Goal: Task Accomplishment & Management: Use online tool/utility

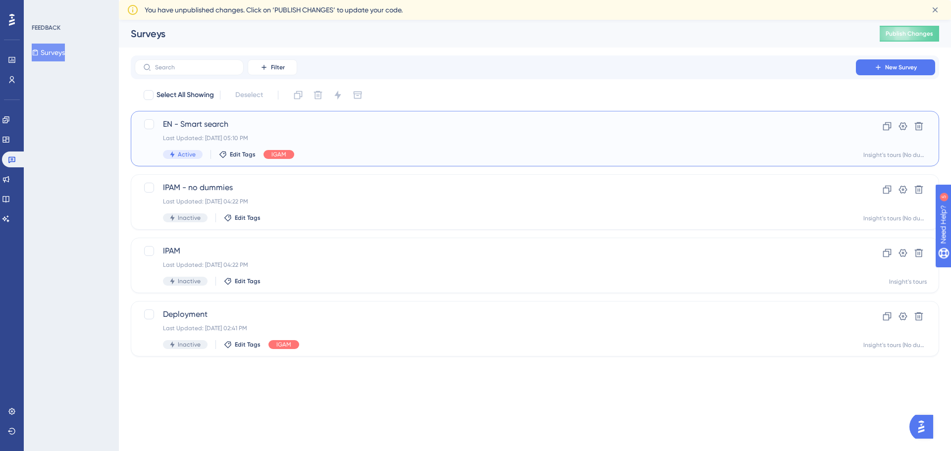
click at [181, 129] on span "EN - Smart search" at bounding box center [495, 124] width 665 height 12
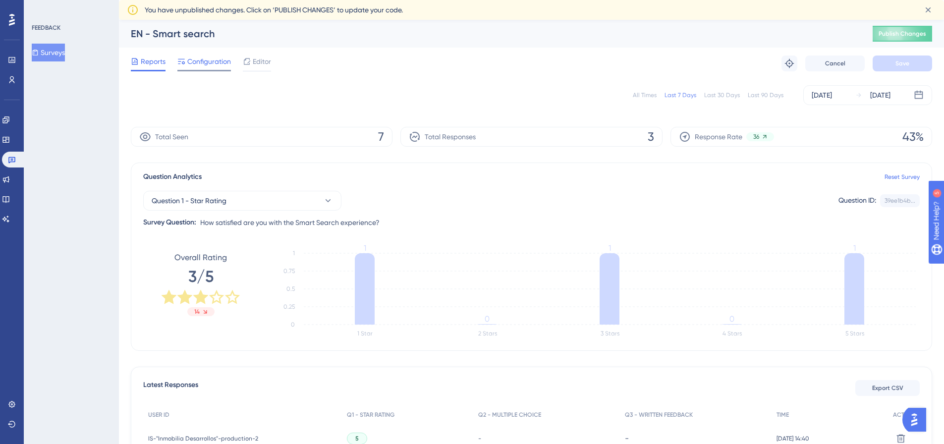
click at [212, 62] on span "Configuration" at bounding box center [209, 61] width 44 height 12
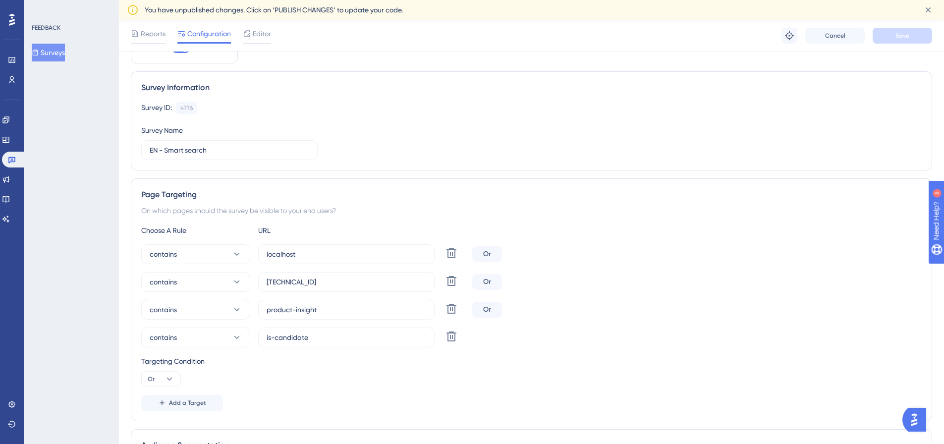
scroll to position [50, 0]
click at [255, 29] on span "Editor" at bounding box center [262, 34] width 18 height 12
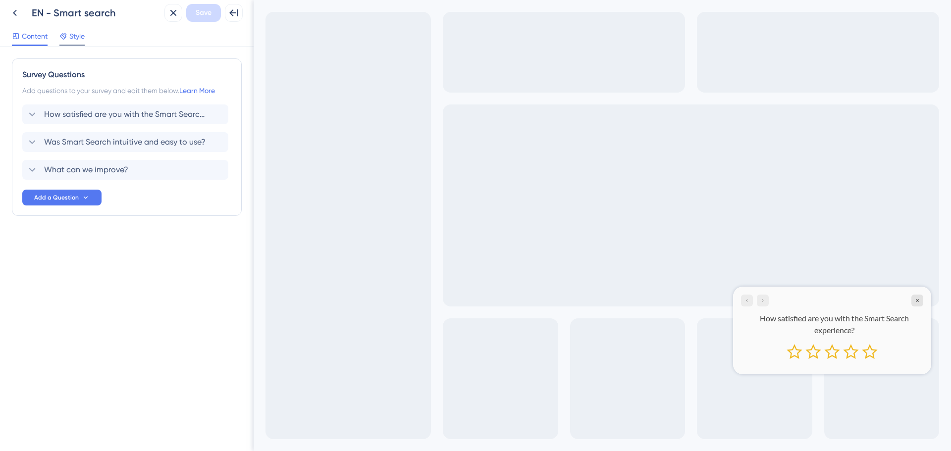
click at [72, 35] on span "Style" at bounding box center [76, 36] width 15 height 12
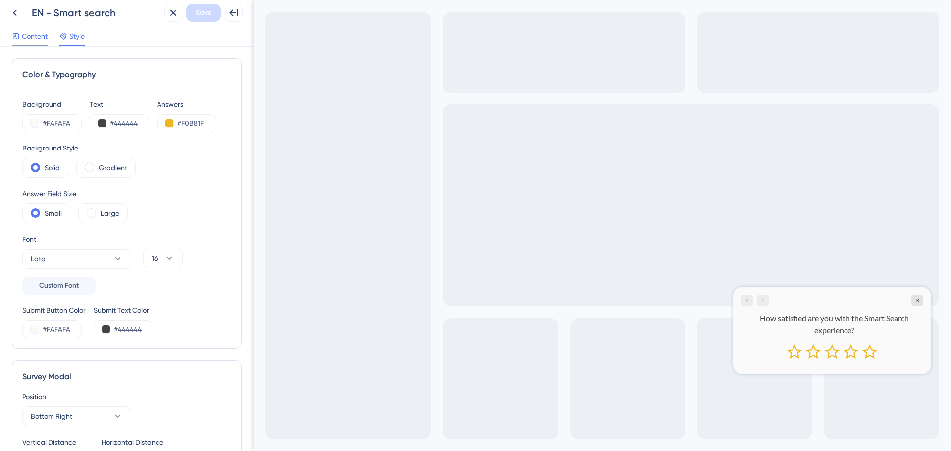
click at [29, 35] on span "Content" at bounding box center [35, 36] width 26 height 12
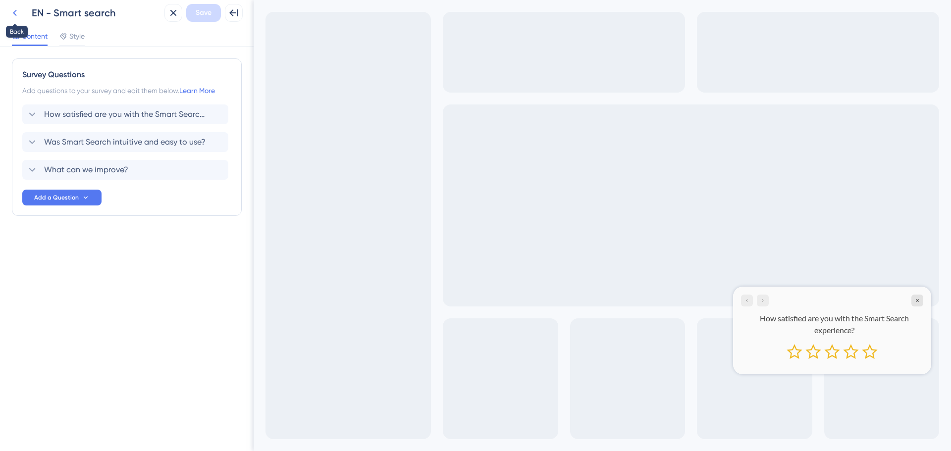
click at [13, 13] on icon at bounding box center [15, 13] width 12 height 12
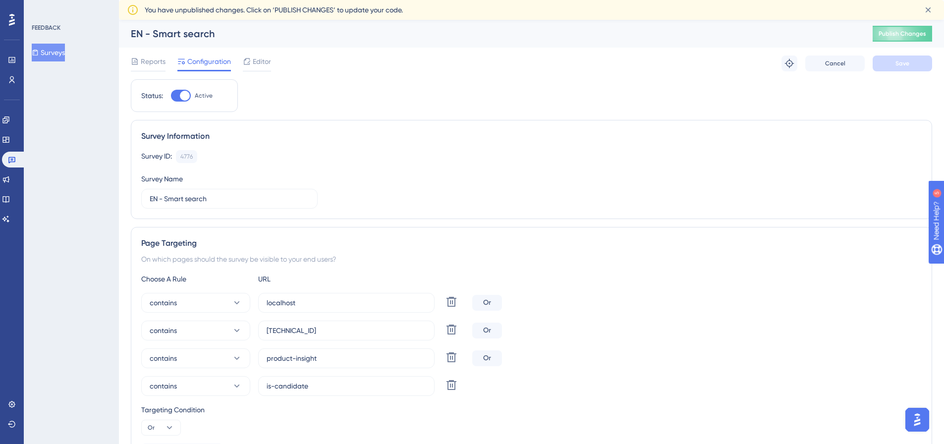
click at [305, 8] on span "You have unpublished changes. Click on ‘PUBLISH CHANGES’ to update your code." at bounding box center [274, 10] width 258 height 12
click at [372, 10] on span "You have unpublished changes. Click on ‘PUBLISH CHANGES’ to update your code." at bounding box center [274, 10] width 258 height 12
click at [11, 156] on icon at bounding box center [12, 160] width 8 height 8
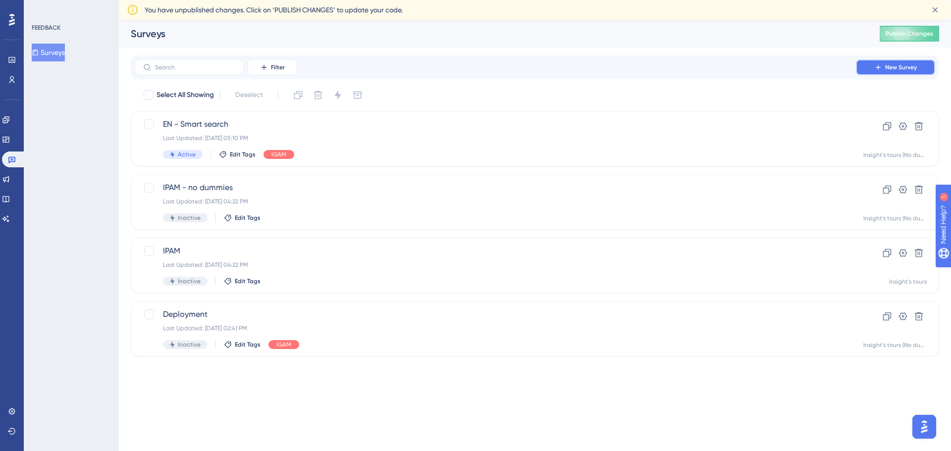
click at [883, 70] on button "New Survey" at bounding box center [895, 67] width 79 height 16
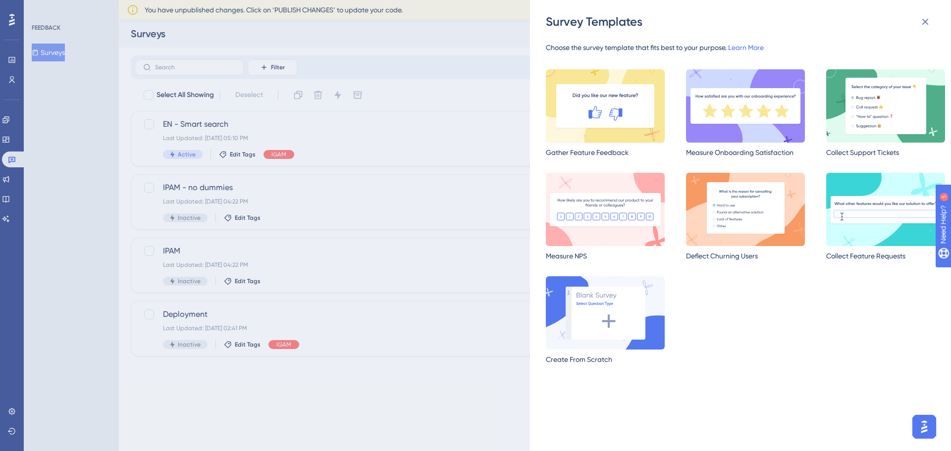
click at [595, 112] on img at bounding box center [605, 105] width 119 height 73
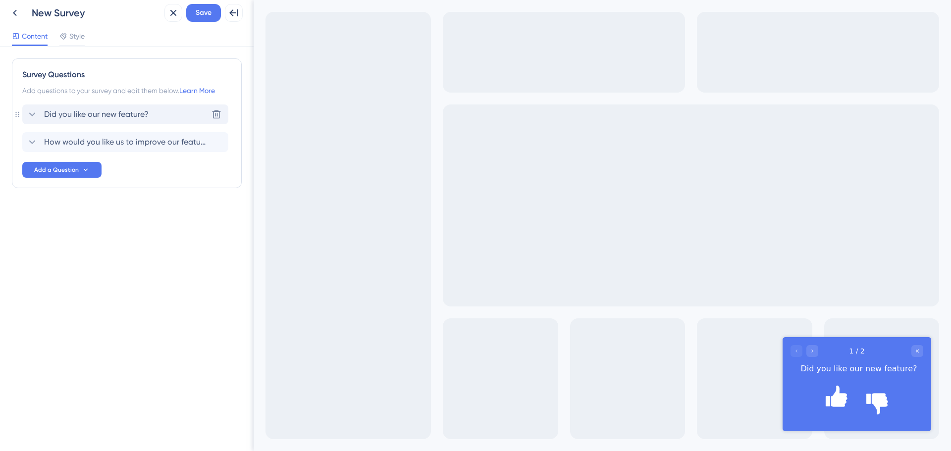
click at [34, 114] on icon at bounding box center [32, 114] width 6 height 4
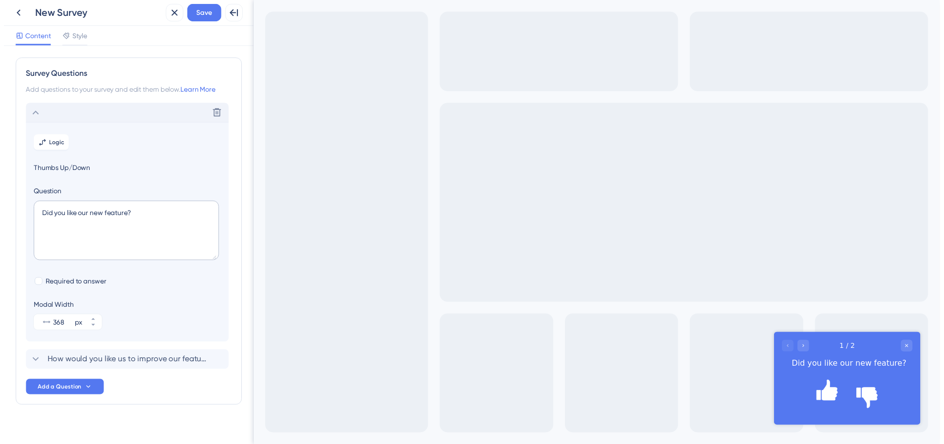
scroll to position [11, 0]
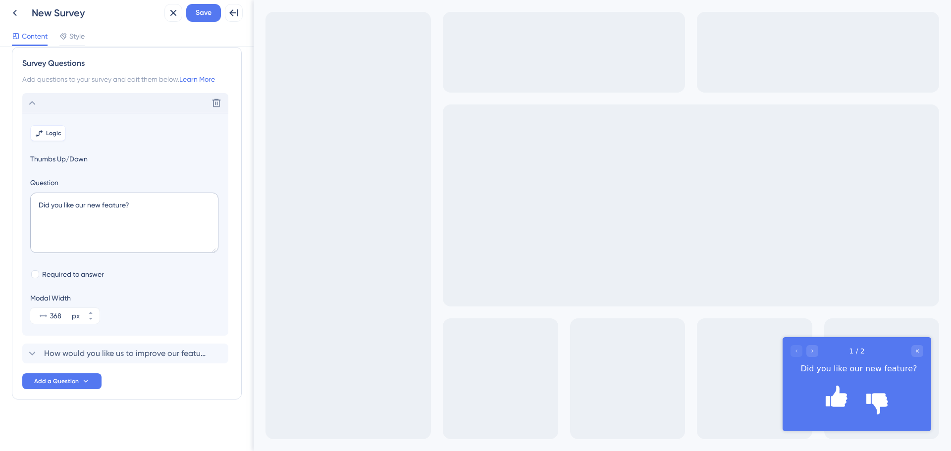
click at [51, 129] on span "Logic" at bounding box center [53, 133] width 15 height 8
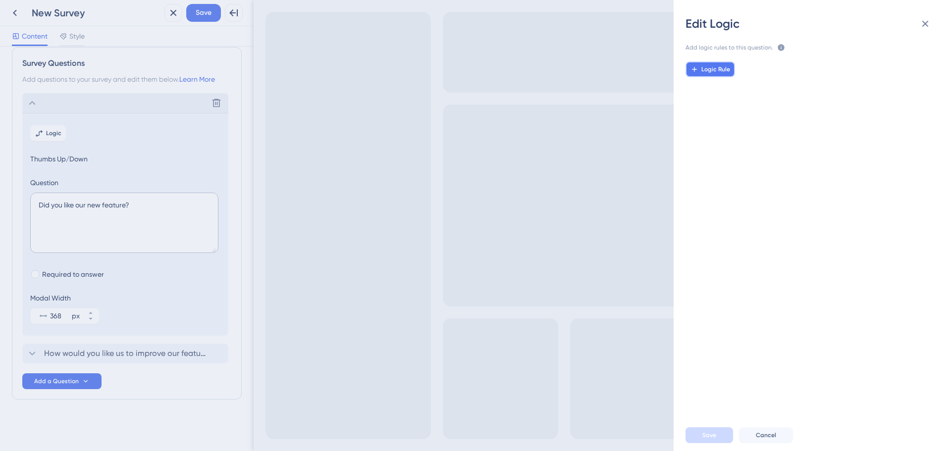
click at [711, 73] on span "Logic Rule" at bounding box center [716, 69] width 29 height 8
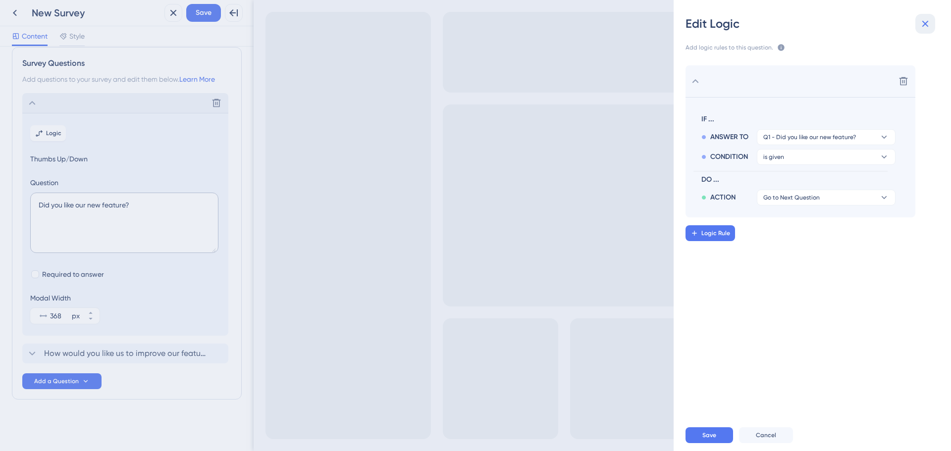
click at [924, 25] on icon at bounding box center [926, 24] width 6 height 6
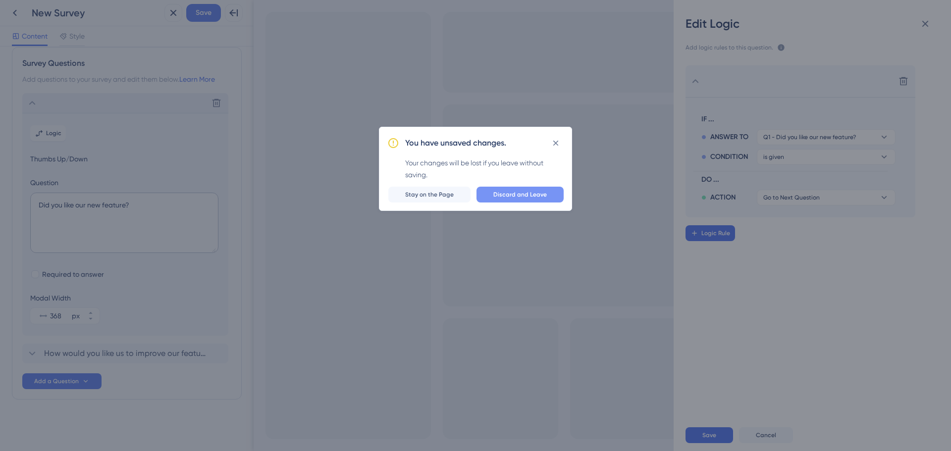
click at [501, 194] on span "Discard and Leave" at bounding box center [521, 195] width 54 height 8
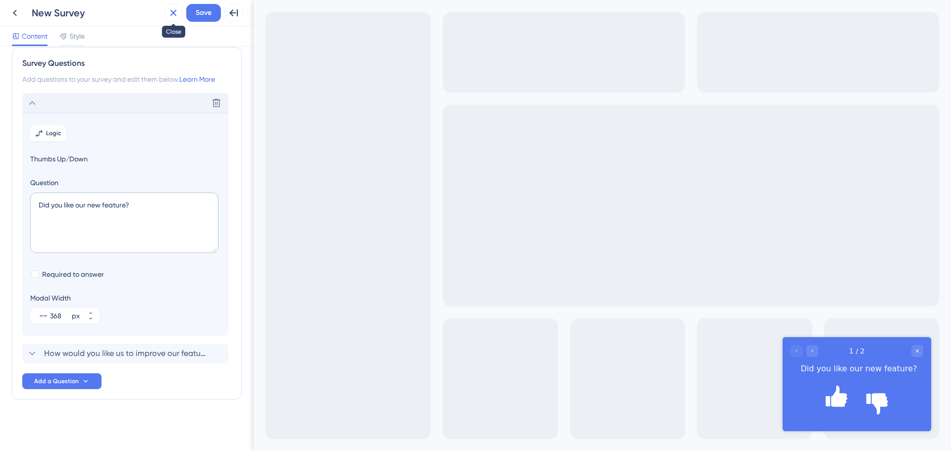
click at [166, 11] on button at bounding box center [174, 13] width 18 height 18
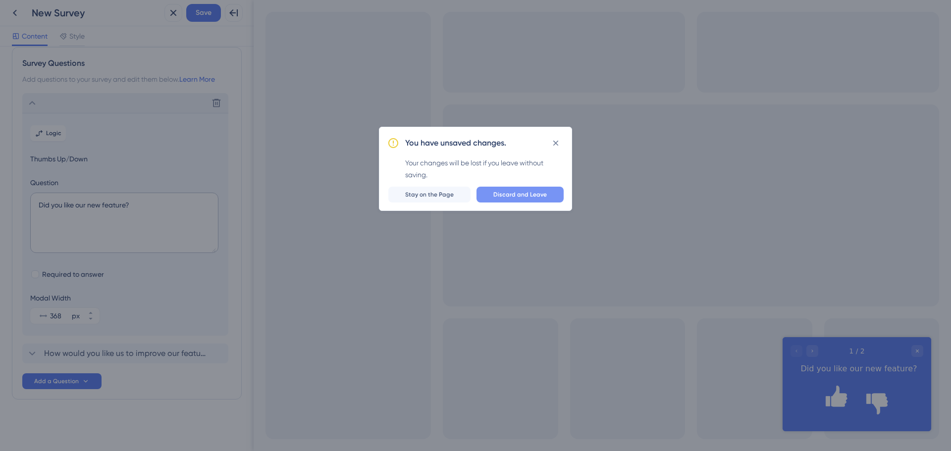
click at [514, 197] on span "Discard and Leave" at bounding box center [521, 195] width 54 height 8
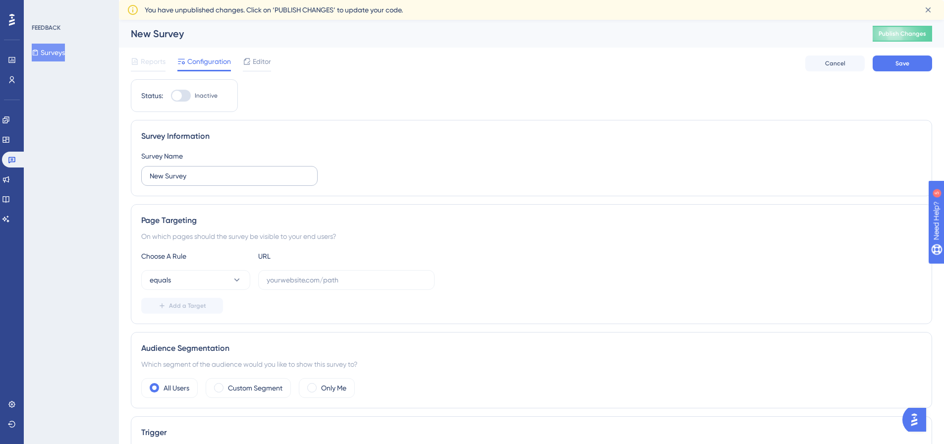
click at [190, 183] on label "New Survey" at bounding box center [229, 176] width 176 height 20
click at [190, 181] on input "New Survey" at bounding box center [230, 175] width 160 height 11
click at [190, 183] on label "New Survey" at bounding box center [229, 176] width 176 height 20
click at [190, 181] on input "New Survey" at bounding box center [230, 175] width 160 height 11
click at [189, 177] on input "New Survey" at bounding box center [230, 175] width 160 height 11
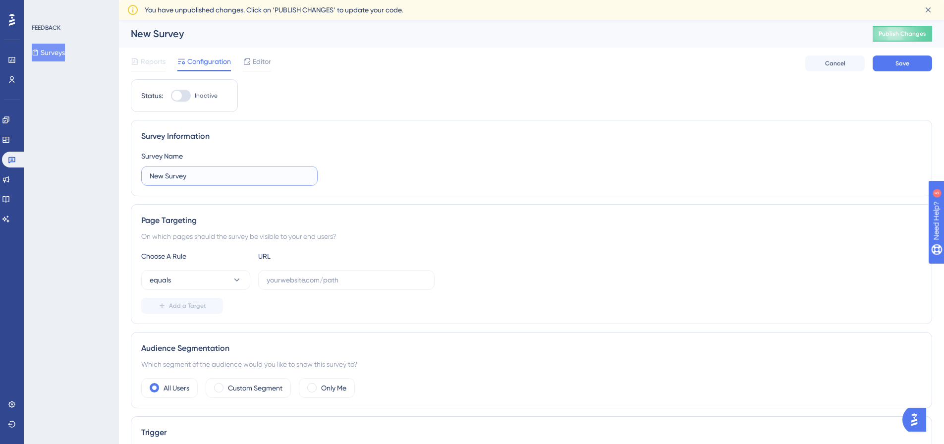
drag, startPoint x: 189, startPoint y: 177, endPoint x: 104, endPoint y: 173, distance: 85.3
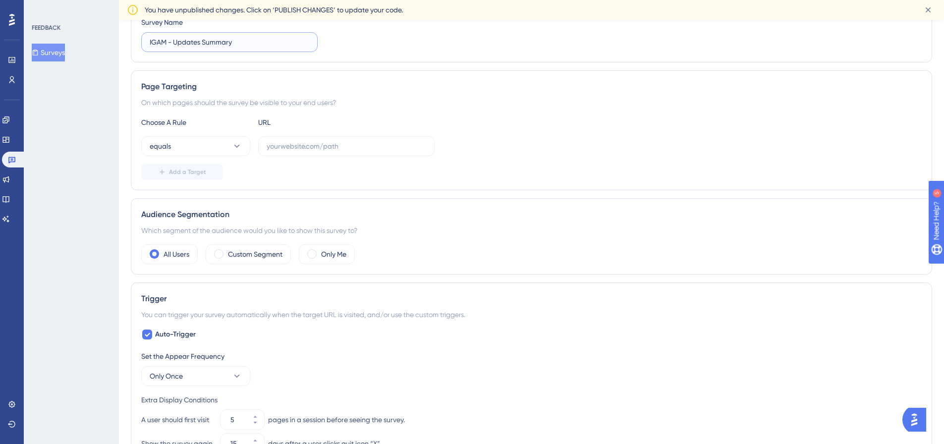
scroll to position [149, 0]
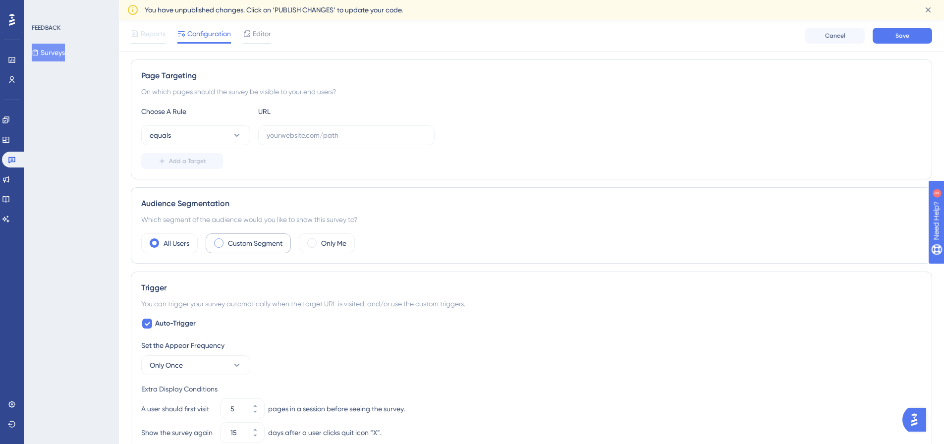
type input "IGAM - Updates Summary"
click at [243, 242] on label "Custom Segment" at bounding box center [255, 243] width 55 height 12
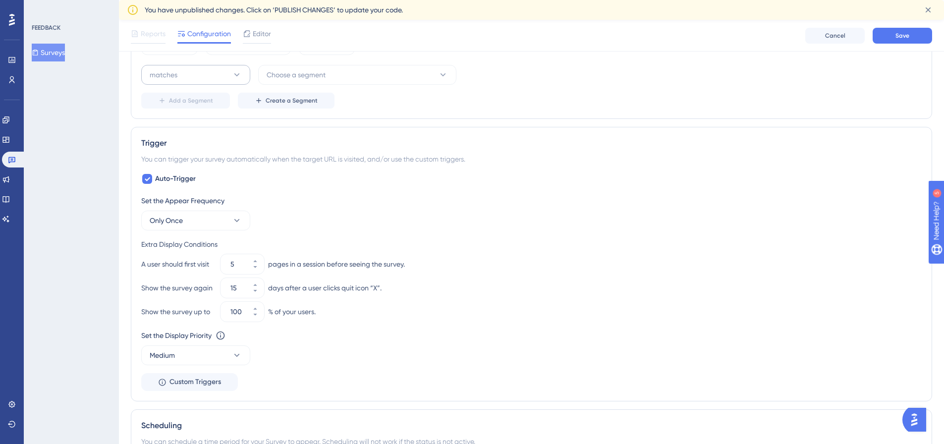
scroll to position [396, 0]
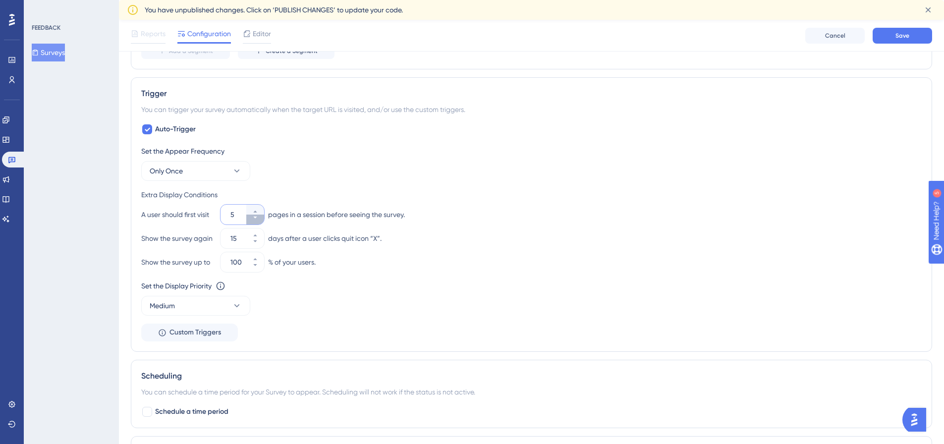
click at [252, 220] on button "5" at bounding box center [255, 220] width 18 height 10
click at [252, 220] on button "4" at bounding box center [255, 220] width 18 height 10
click at [252, 220] on button "3" at bounding box center [255, 220] width 18 height 10
click at [252, 220] on button "2" at bounding box center [255, 220] width 18 height 10
type input "1"
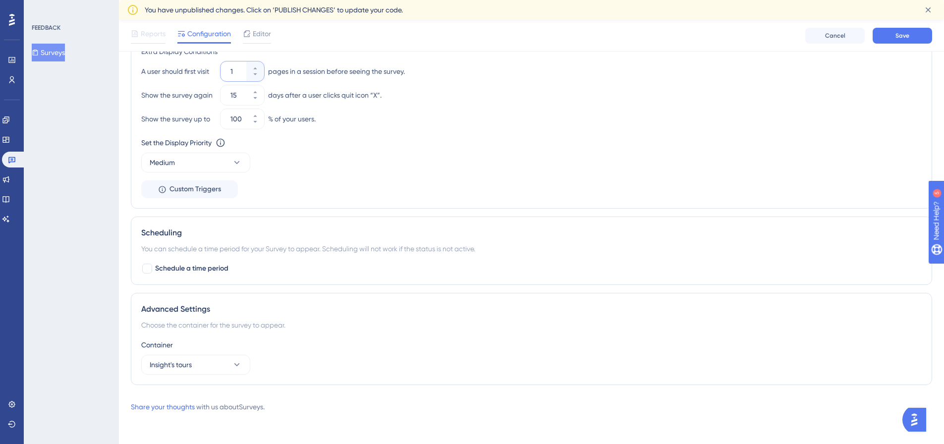
scroll to position [540, 0]
click at [205, 365] on button "Insight's tours" at bounding box center [195, 364] width 109 height 20
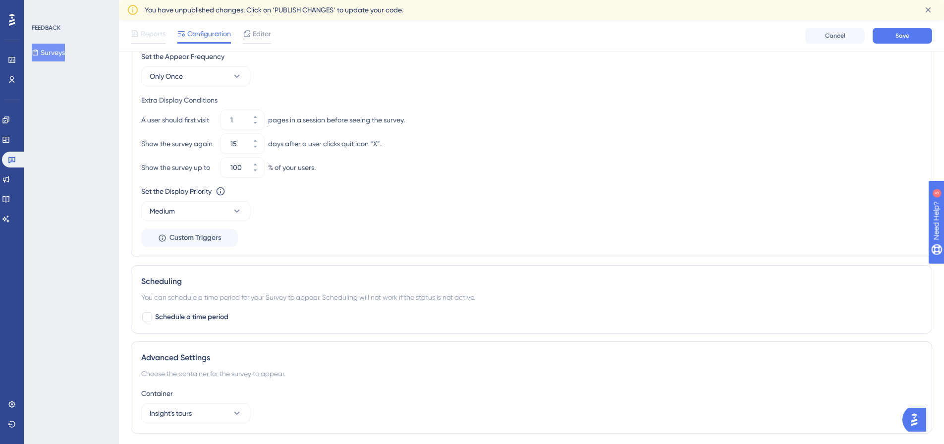
scroll to position [391, 0]
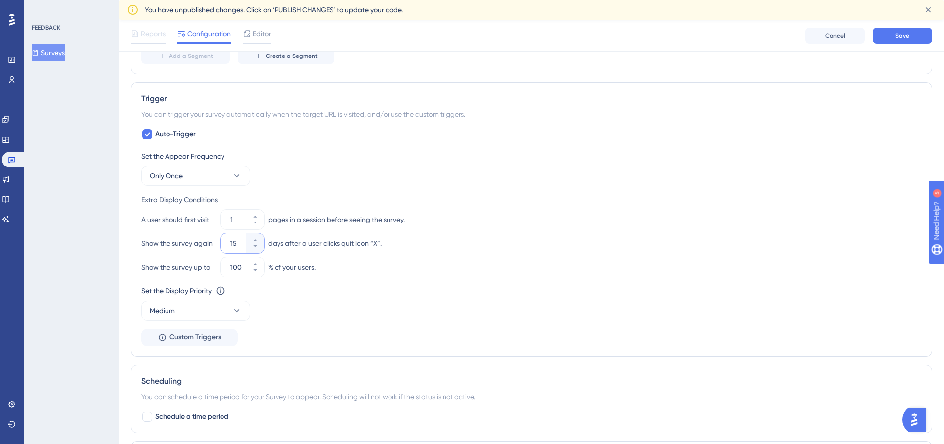
click at [231, 242] on input "15" at bounding box center [237, 243] width 14 height 12
click at [259, 248] on button "15" at bounding box center [255, 248] width 18 height 10
click at [259, 248] on button "14" at bounding box center [255, 248] width 18 height 10
click at [259, 248] on button "13" at bounding box center [255, 248] width 18 height 10
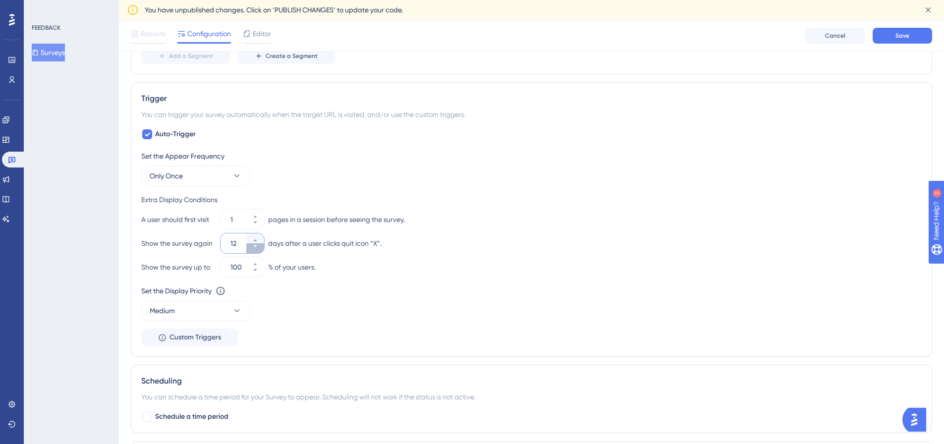
click at [259, 248] on button "12" at bounding box center [255, 248] width 18 height 10
click at [259, 248] on button "11" at bounding box center [255, 248] width 18 height 10
click at [259, 248] on button "10" at bounding box center [255, 248] width 18 height 10
click at [259, 248] on button "9" at bounding box center [255, 248] width 18 height 10
click at [259, 248] on button "8" at bounding box center [255, 248] width 18 height 10
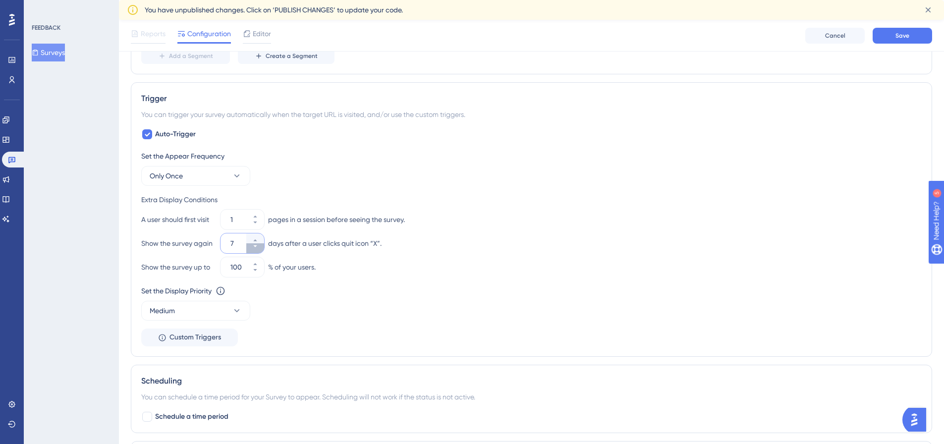
click at [259, 248] on button "7" at bounding box center [255, 248] width 18 height 10
click at [259, 248] on button "6" at bounding box center [255, 248] width 18 height 10
click at [259, 248] on button "5" at bounding box center [255, 248] width 18 height 10
click at [259, 248] on button "4" at bounding box center [255, 248] width 18 height 10
click at [259, 248] on button "3" at bounding box center [255, 248] width 18 height 10
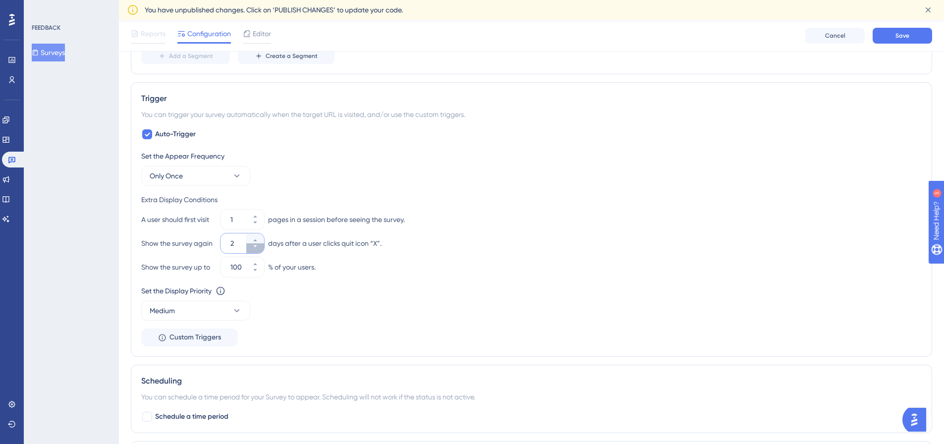
click at [259, 248] on button "2" at bounding box center [255, 248] width 18 height 10
click at [259, 248] on button "1" at bounding box center [255, 248] width 18 height 10
click at [259, 248] on button "0" at bounding box center [255, 248] width 18 height 10
click at [259, 248] on button "-1" at bounding box center [255, 248] width 18 height 10
click at [259, 239] on button "-2" at bounding box center [255, 238] width 18 height 10
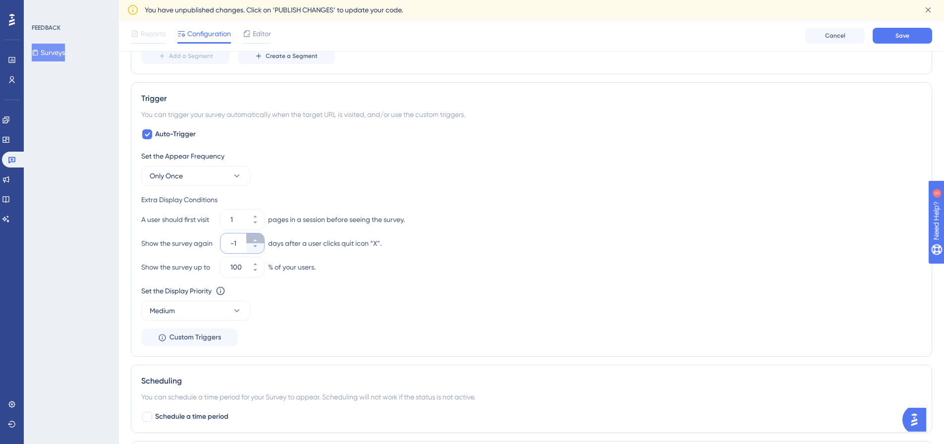
click at [259, 239] on button "-1" at bounding box center [255, 238] width 18 height 10
type input "0"
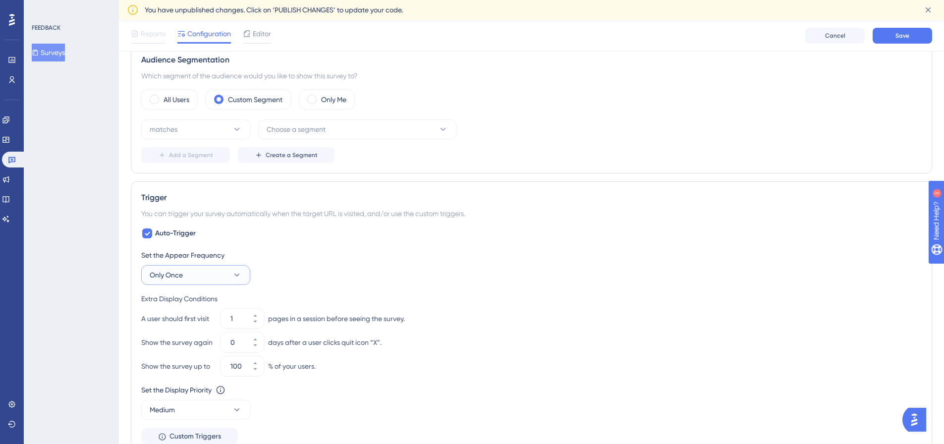
click at [212, 275] on button "Only Once" at bounding box center [195, 275] width 109 height 20
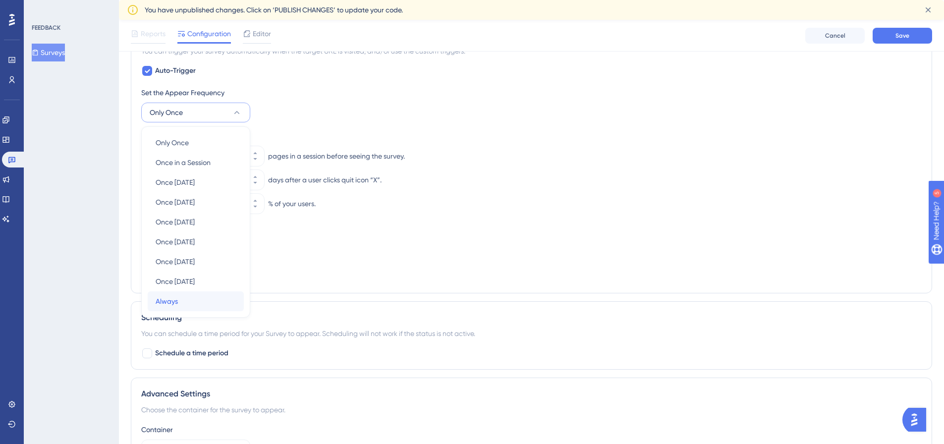
click at [162, 306] on span "Always" at bounding box center [167, 301] width 22 height 12
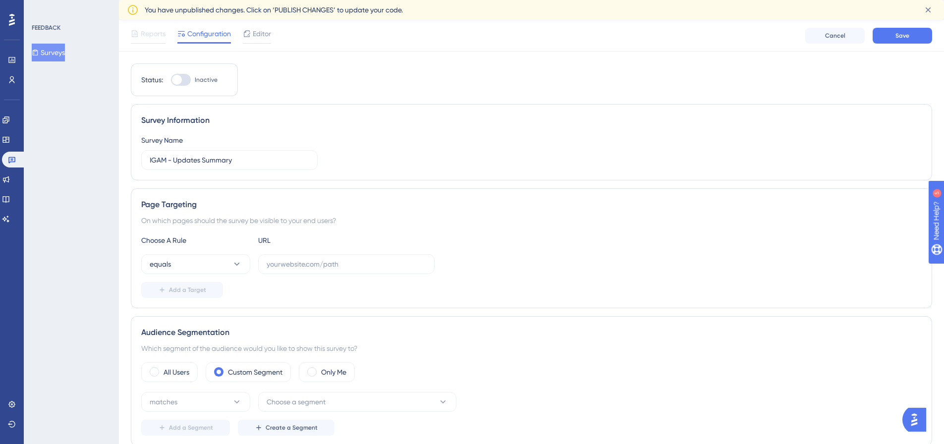
scroll to position [0, 0]
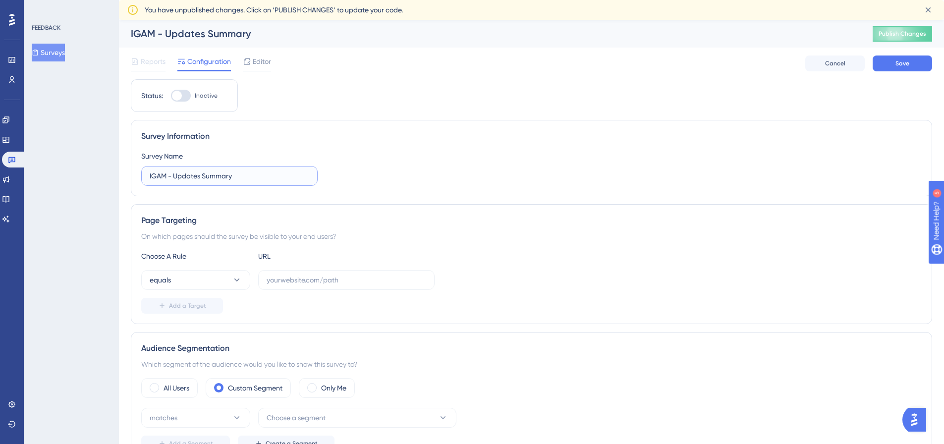
drag, startPoint x: 174, startPoint y: 177, endPoint x: 86, endPoint y: 156, distance: 90.6
type input "Updates Summary"
click at [154, 383] on div "All Users" at bounding box center [169, 388] width 56 height 20
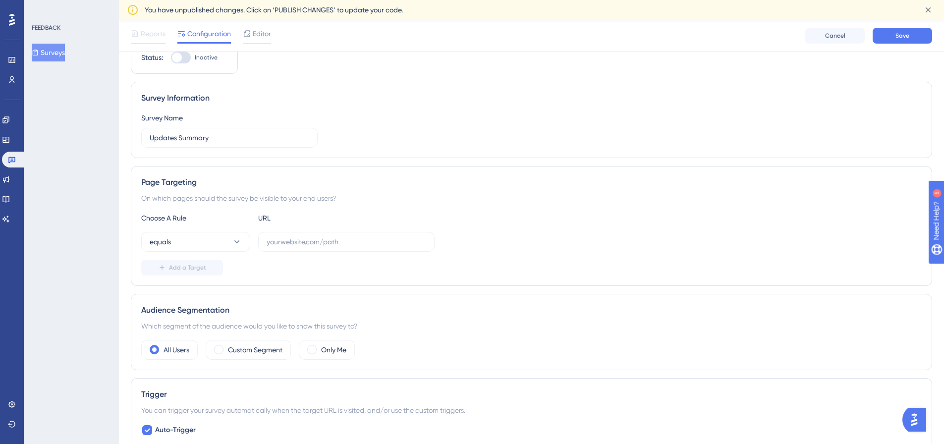
scroll to position [149, 0]
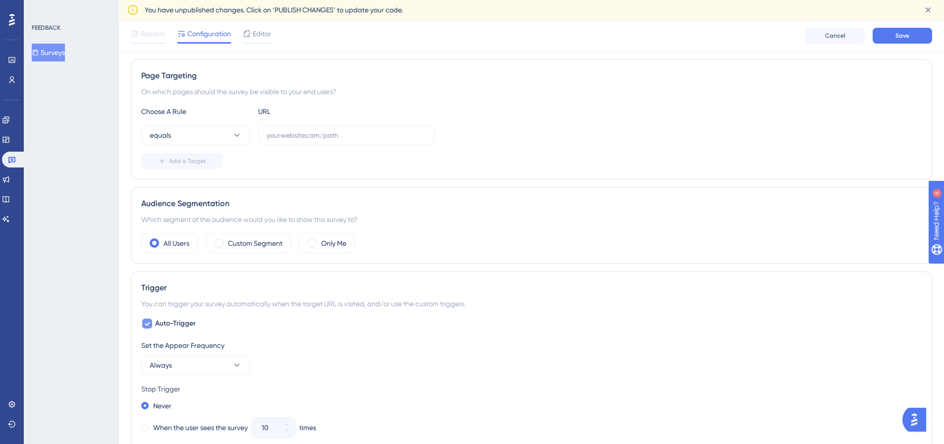
click at [162, 322] on span "Auto-Trigger" at bounding box center [175, 324] width 41 height 12
checkbox input "false"
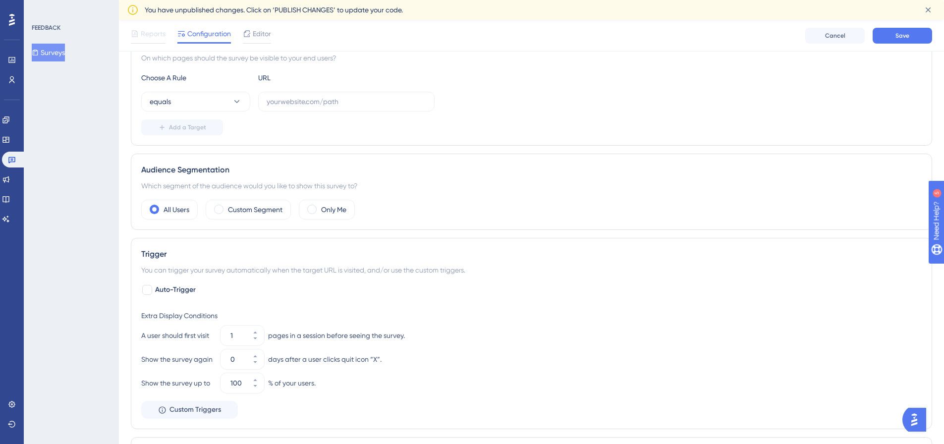
scroll to position [297, 0]
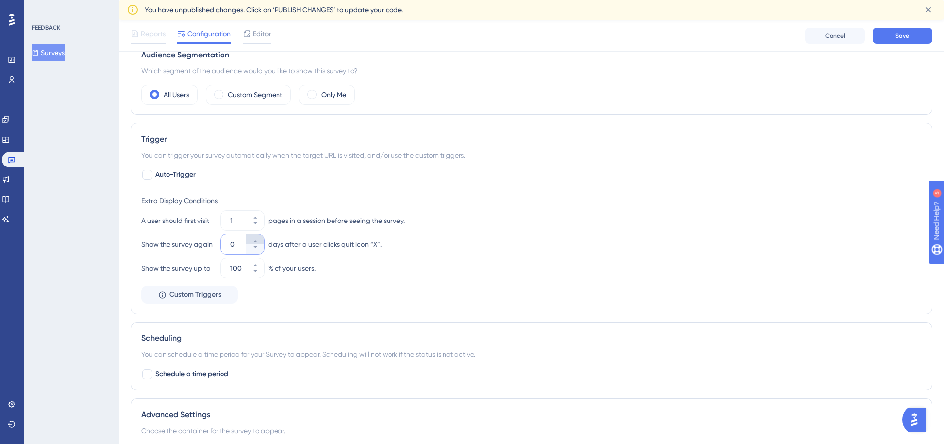
click at [258, 240] on icon at bounding box center [255, 241] width 6 height 6
type input "1"
click at [177, 297] on span "Custom Triggers" at bounding box center [195, 295] width 52 height 12
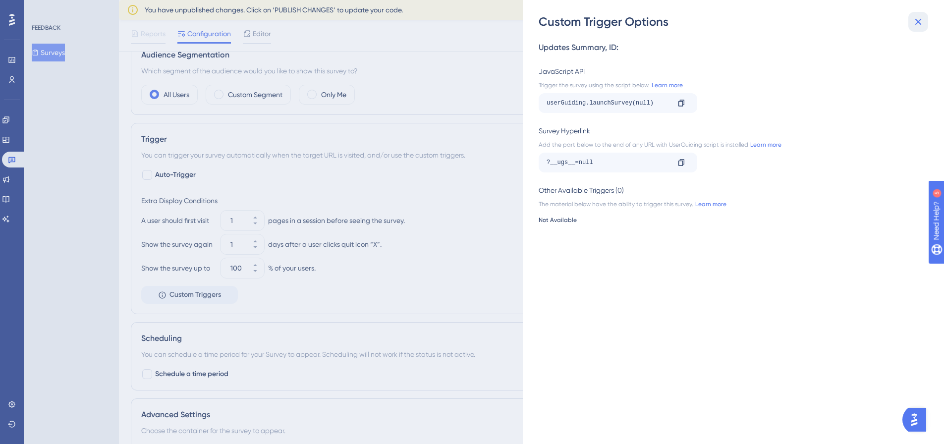
click at [918, 26] on icon at bounding box center [918, 22] width 12 height 12
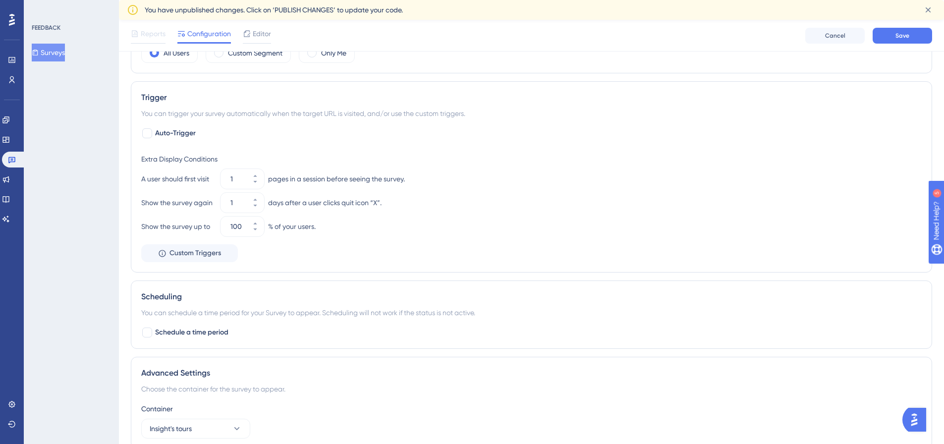
scroll to position [403, 0]
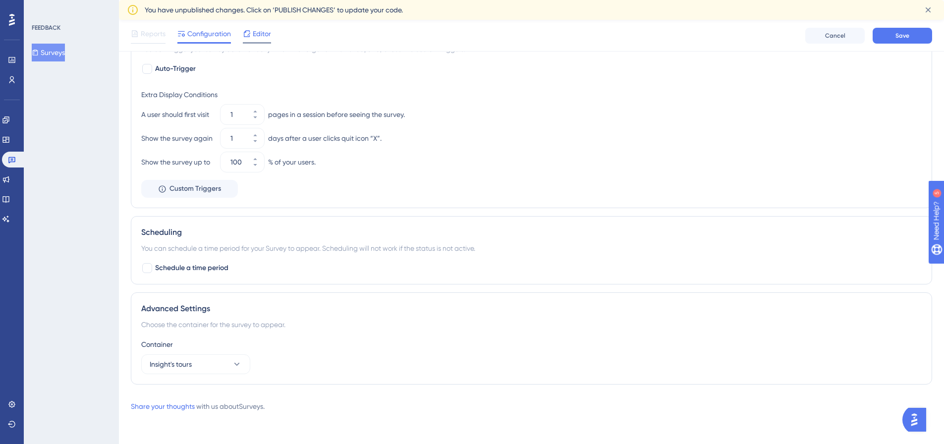
click at [252, 38] on div "Editor" at bounding box center [257, 34] width 28 height 12
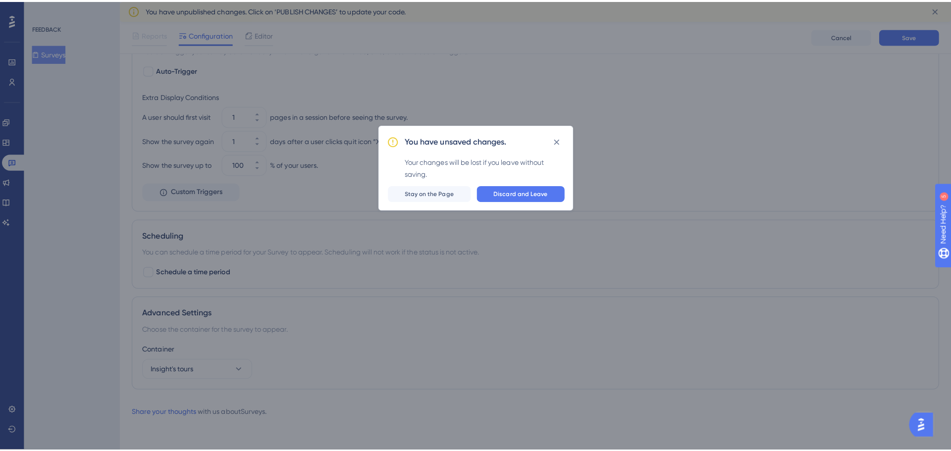
scroll to position [396, 0]
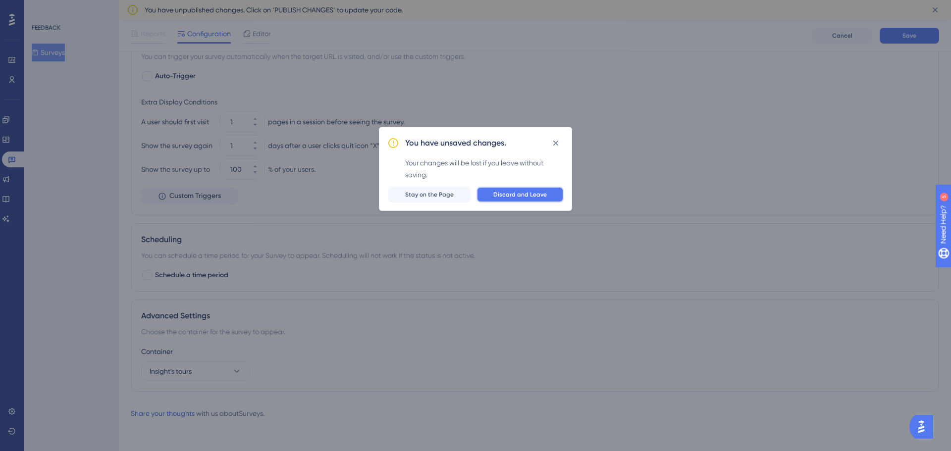
click at [508, 198] on span "Discard and Leave" at bounding box center [521, 195] width 54 height 8
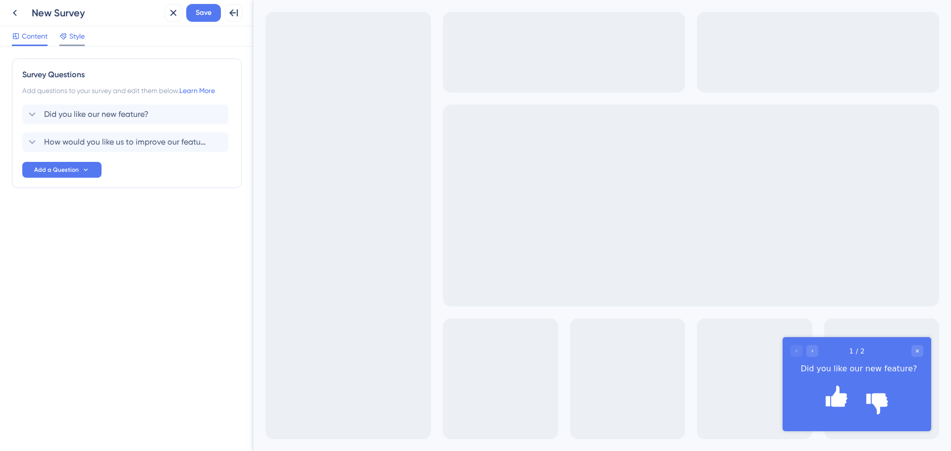
click at [75, 37] on span "Style" at bounding box center [76, 36] width 15 height 12
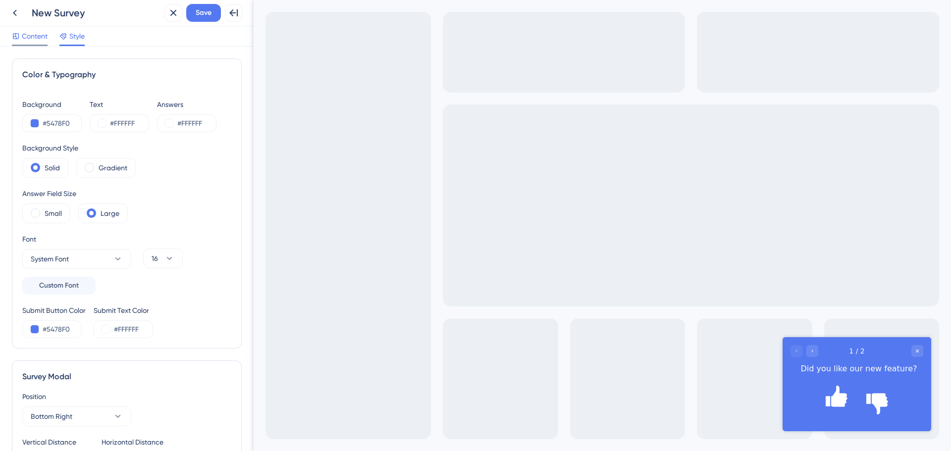
click at [35, 34] on span "Content" at bounding box center [35, 36] width 26 height 12
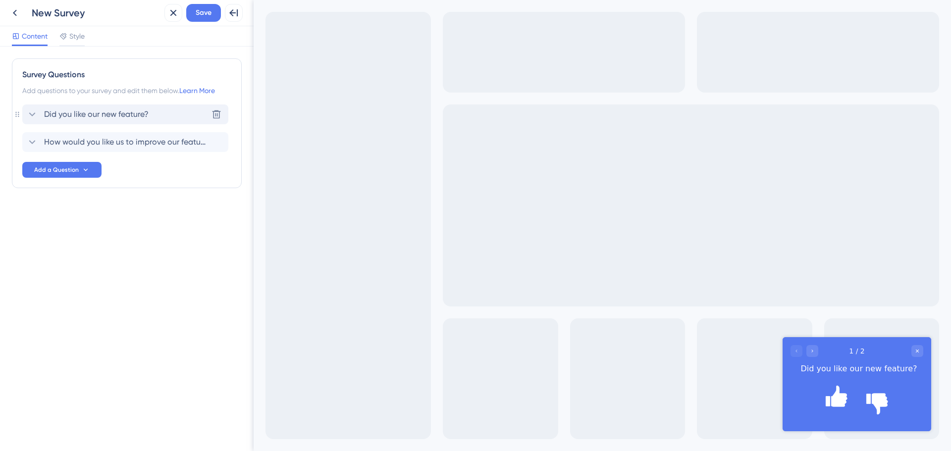
click at [106, 115] on span "Did you like our new feature?" at bounding box center [96, 115] width 105 height 12
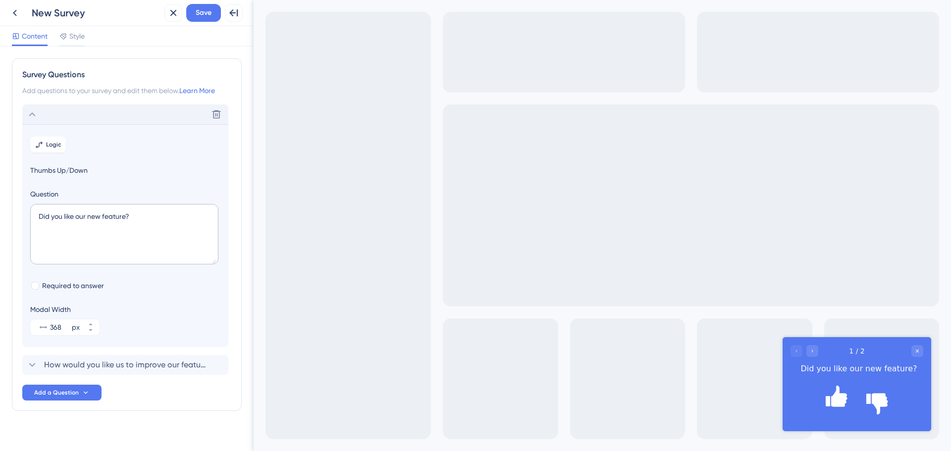
scroll to position [11, 0]
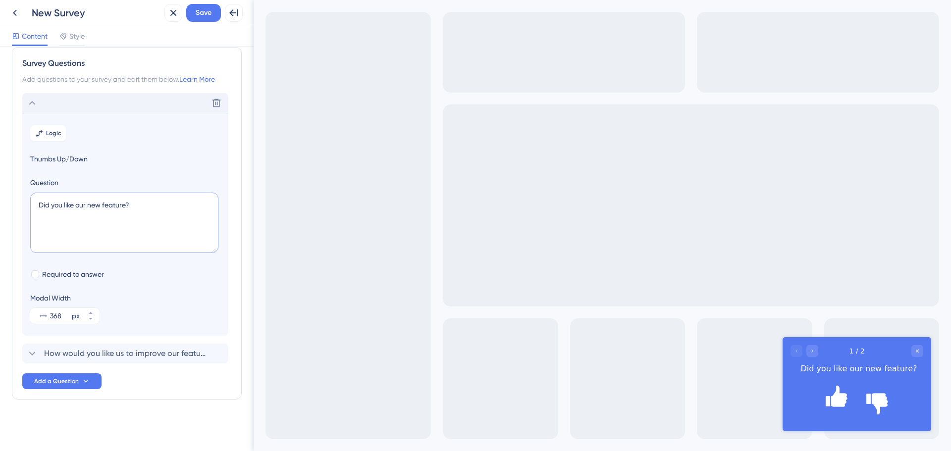
drag, startPoint x: 151, startPoint y: 206, endPoint x: -28, endPoint y: 189, distance: 179.1
click at [0, 189] on html "Back New Survey Close Save Full Screen Preview Content Style Survey Questions A…" at bounding box center [475, 225] width 951 height 451
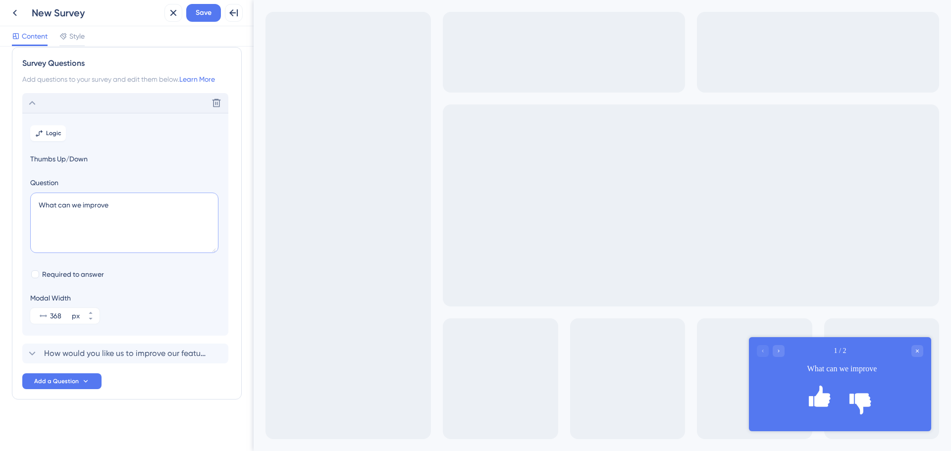
type textarea "What can we improve"
click at [45, 158] on span "Thumbs Up/Down" at bounding box center [125, 159] width 190 height 12
click at [69, 158] on span "Thumbs Up/Down" at bounding box center [125, 159] width 190 height 12
click at [219, 101] on icon at bounding box center [217, 103] width 8 height 8
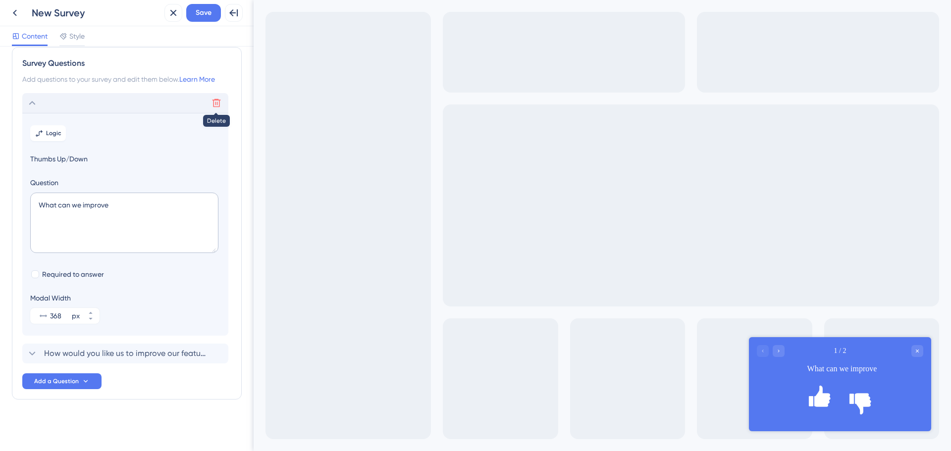
scroll to position [0, 0]
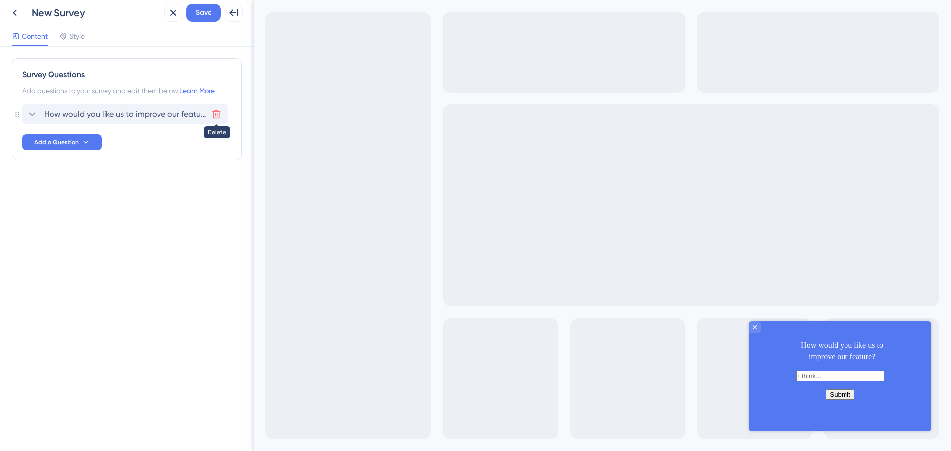
click at [217, 116] on icon at bounding box center [217, 115] width 10 height 10
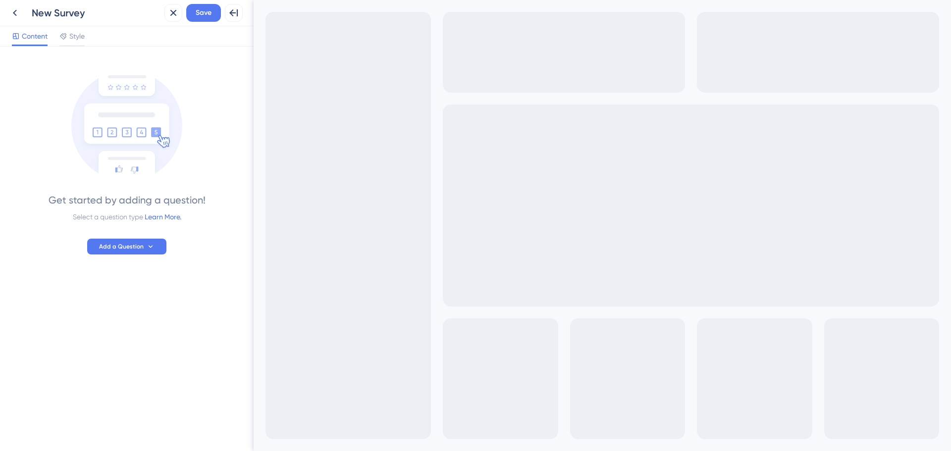
click at [129, 138] on img at bounding box center [126, 125] width 111 height 111
click at [121, 254] on button "Add a Question" at bounding box center [126, 247] width 79 height 16
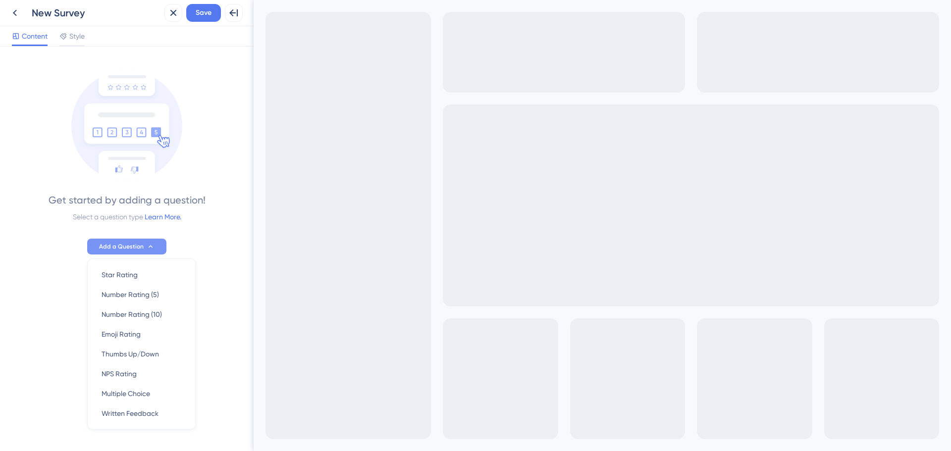
scroll to position [18, 0]
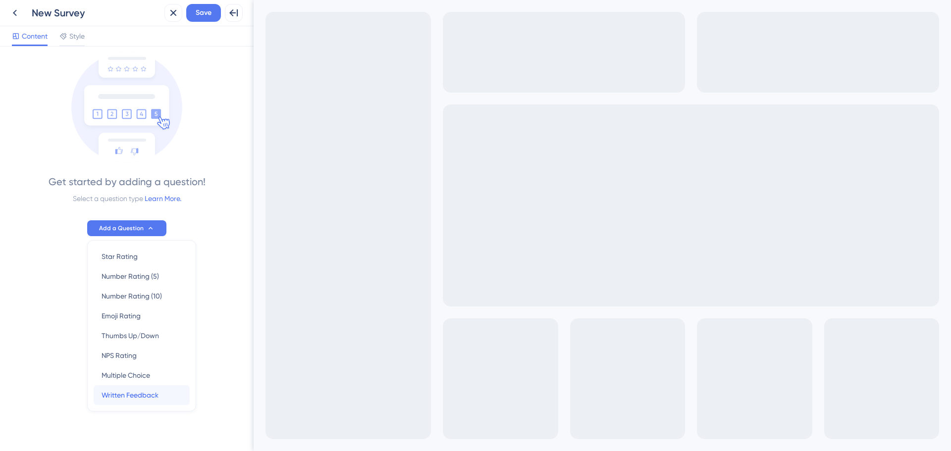
click at [117, 397] on span "Written Feedback" at bounding box center [130, 395] width 57 height 12
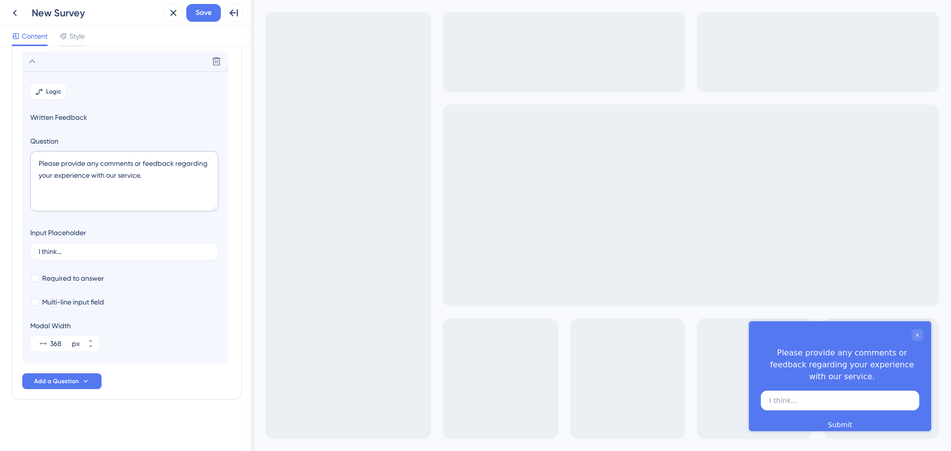
scroll to position [0, 0]
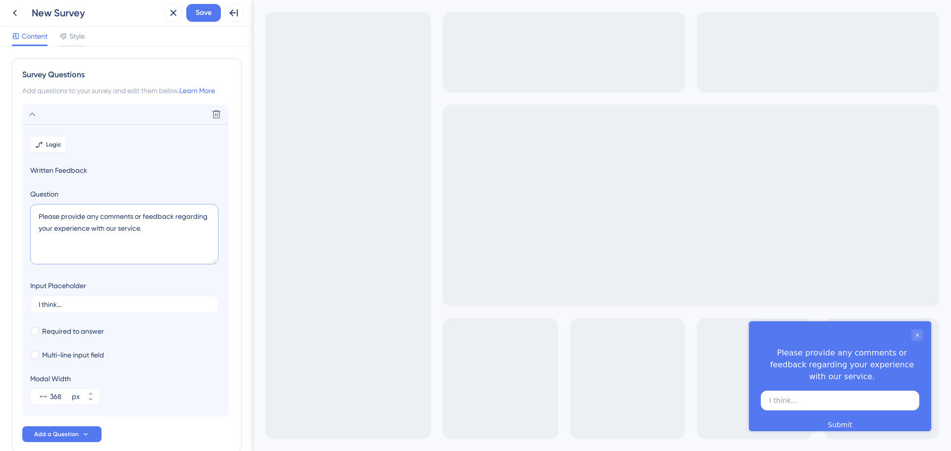
click at [52, 245] on textarea "Please provide any comments or feedback regarding your experience with our serv…" at bounding box center [124, 234] width 188 height 60
click at [62, 218] on textarea "Please provide any comments or feedback regarding your experience with our serv…" at bounding box center [124, 234] width 188 height 60
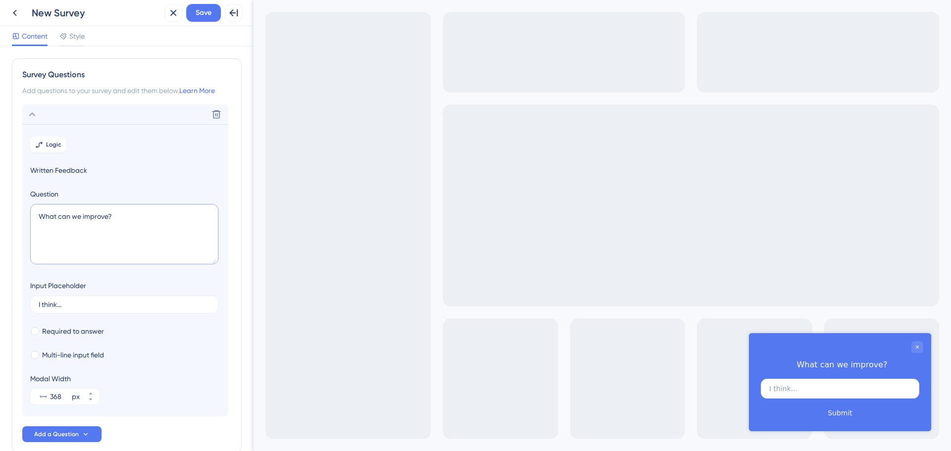
click at [69, 217] on textarea "What can we improve?" at bounding box center [124, 234] width 188 height 60
paste textarea "¿"
type textarea "¿What can we improve?"
click at [57, 306] on input "I think..." at bounding box center [124, 304] width 171 height 7
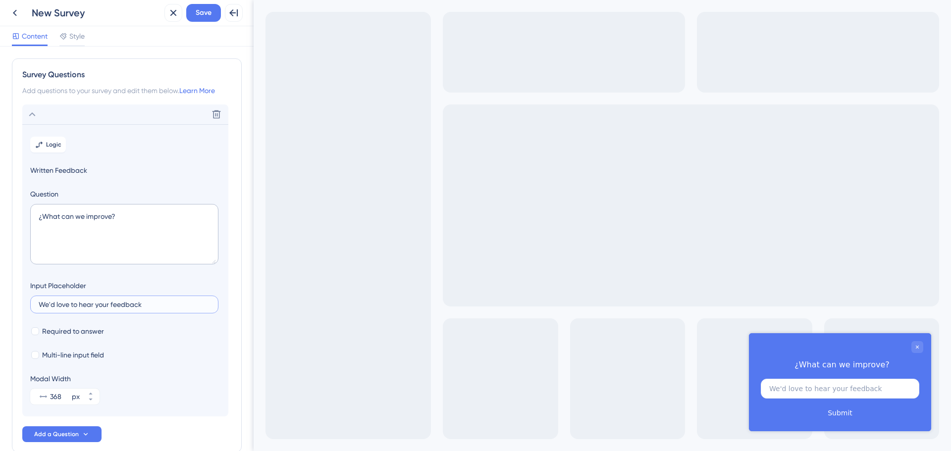
type input "We'd love to hear your feedback"
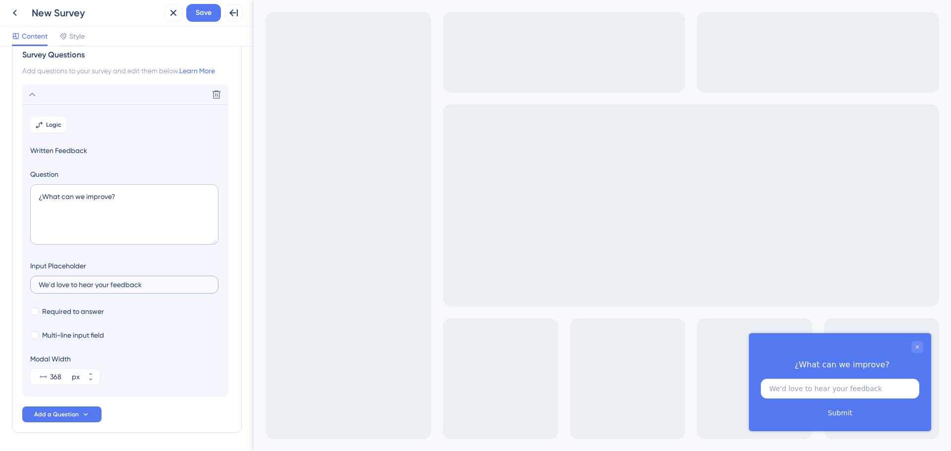
scroll to position [53, 0]
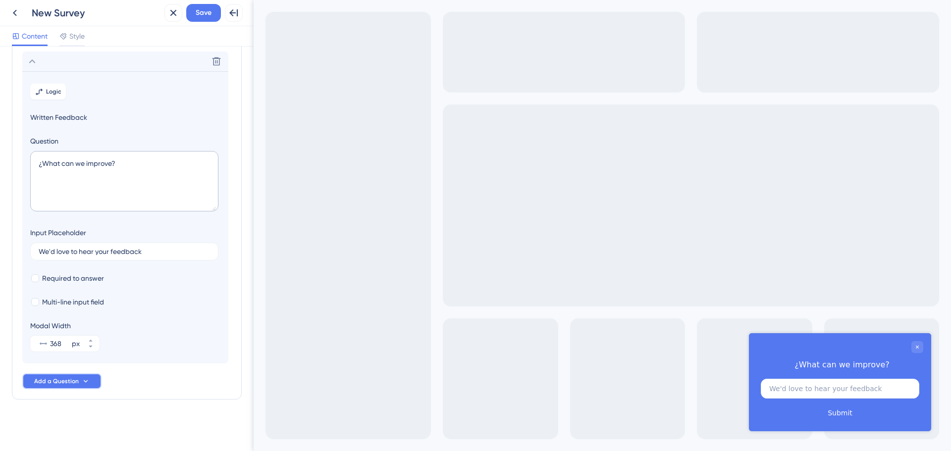
click at [84, 382] on icon at bounding box center [86, 381] width 4 height 2
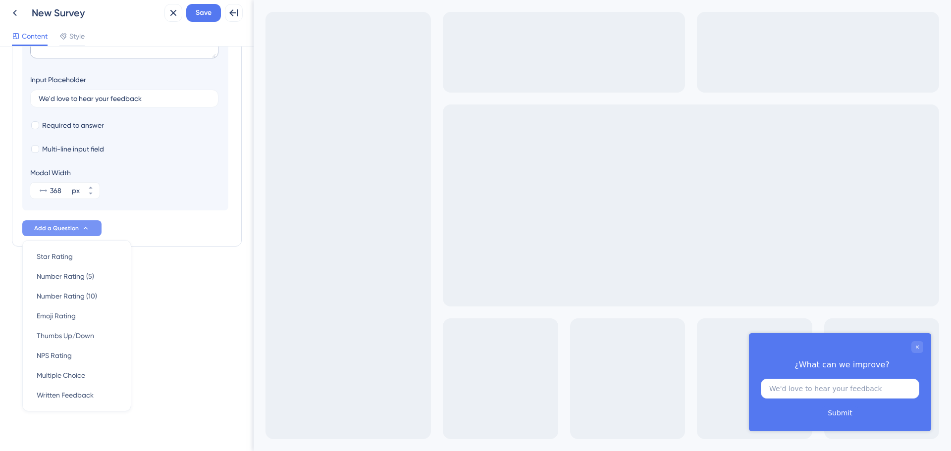
click at [242, 199] on div "Survey Questions Add questions to your survey and edit them below. Learn More D…" at bounding box center [127, 249] width 254 height 405
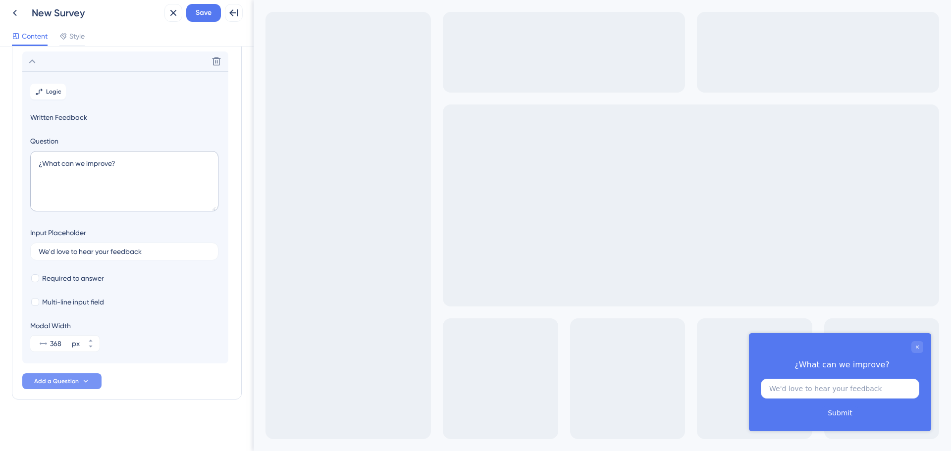
scroll to position [0, 0]
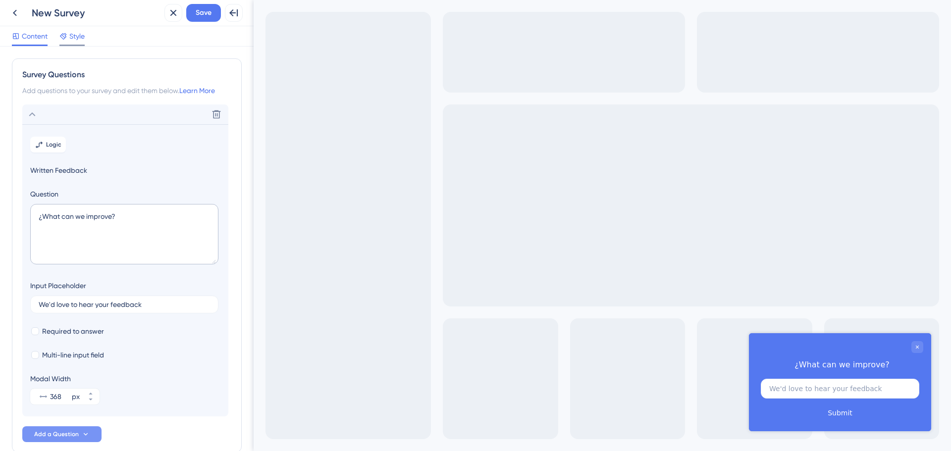
click at [74, 39] on span "Style" at bounding box center [76, 36] width 15 height 12
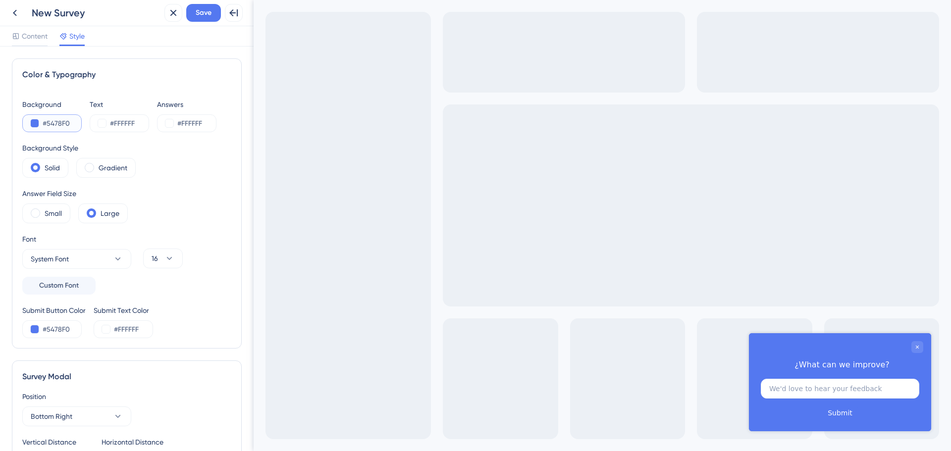
click at [45, 126] on input "#5478F0" at bounding box center [63, 123] width 41 height 12
paste input "FAFAFA"
type input "#FAFAFA"
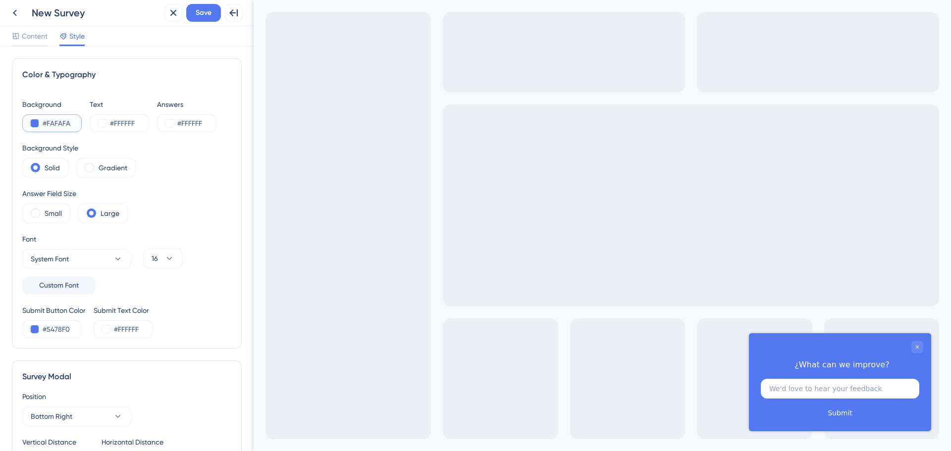
type input "#FAFAFA"
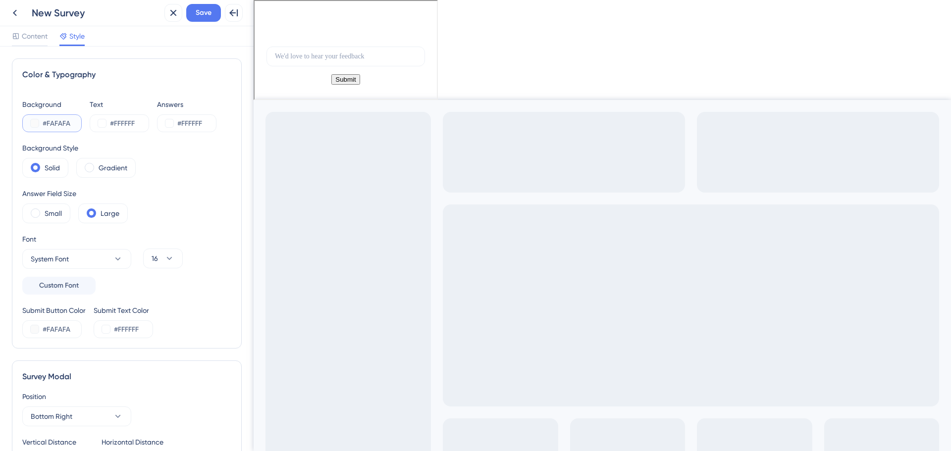
type input "#FAFAFA"
click at [119, 117] on div "#FFFFFF" at bounding box center [119, 123] width 59 height 18
click at [115, 125] on input "#FFFFFF" at bounding box center [130, 123] width 41 height 12
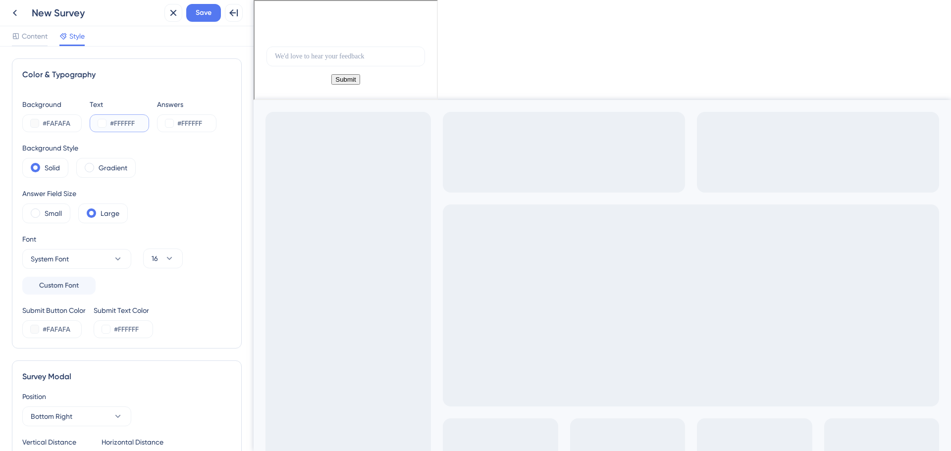
click at [115, 125] on input "#FFFFFF" at bounding box center [130, 123] width 41 height 12
paste input "444444"
type input "#444444"
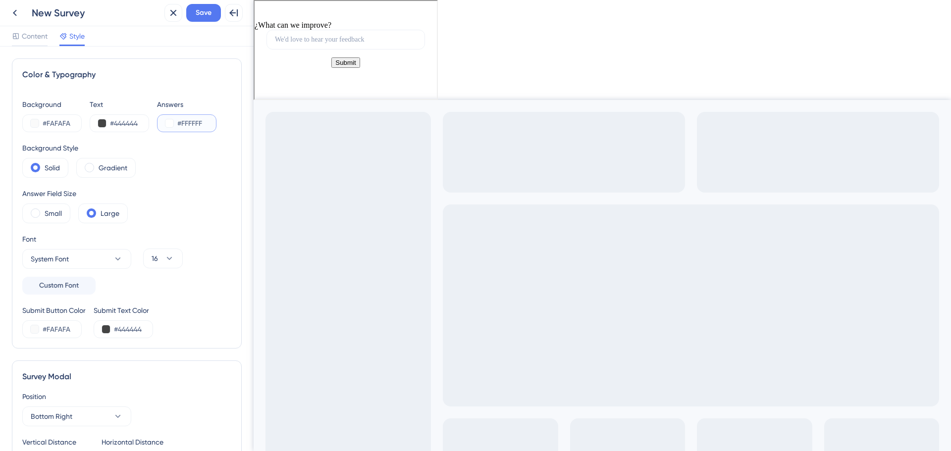
click at [190, 124] on input "#FFFFFF" at bounding box center [197, 123] width 41 height 12
paste input "0B81"
type input "#F0B81F"
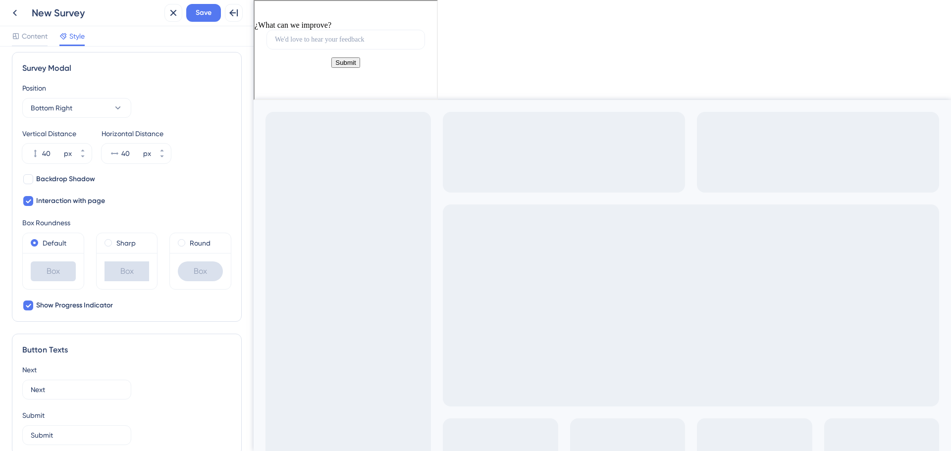
scroll to position [297, 0]
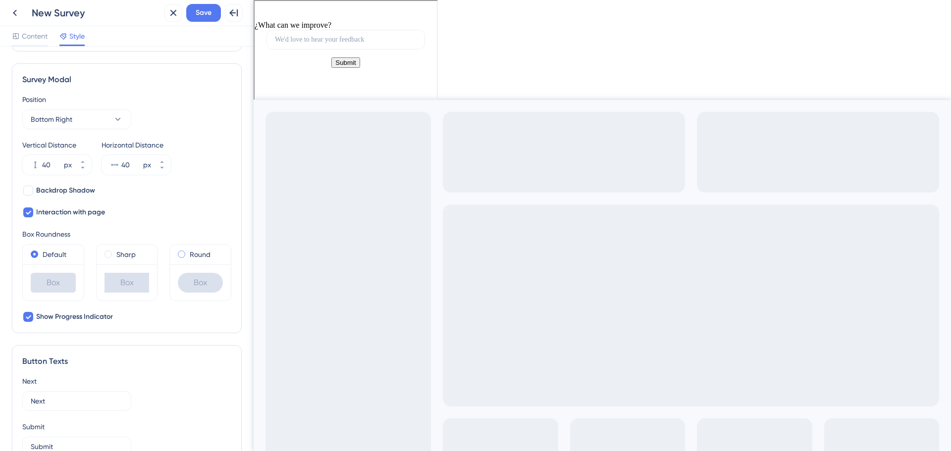
click at [195, 255] on label "Round" at bounding box center [200, 255] width 21 height 12
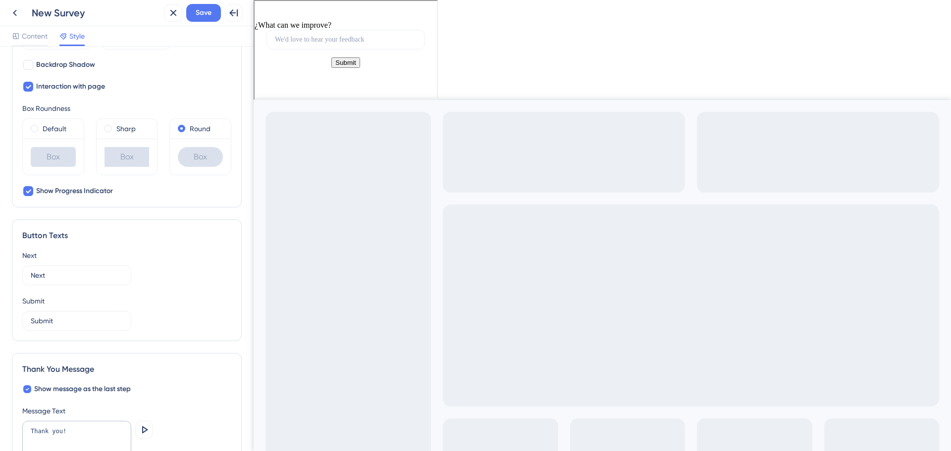
scroll to position [541, 0]
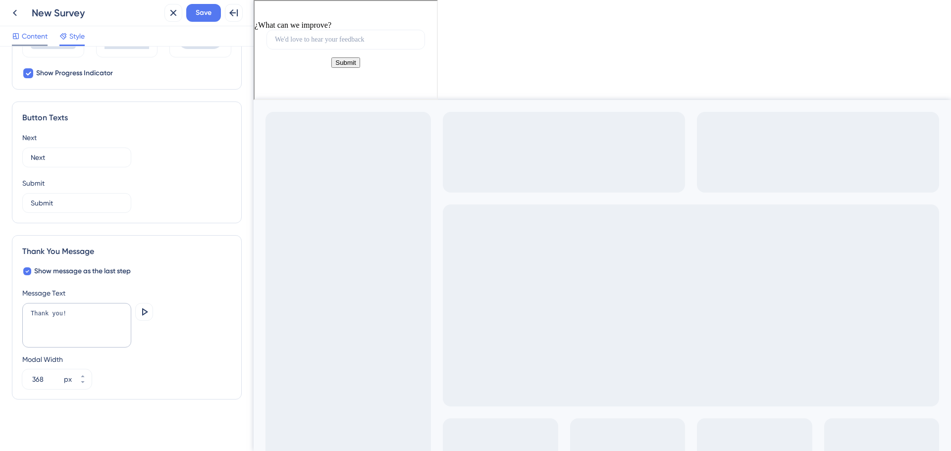
click at [34, 39] on span "Content" at bounding box center [35, 36] width 26 height 12
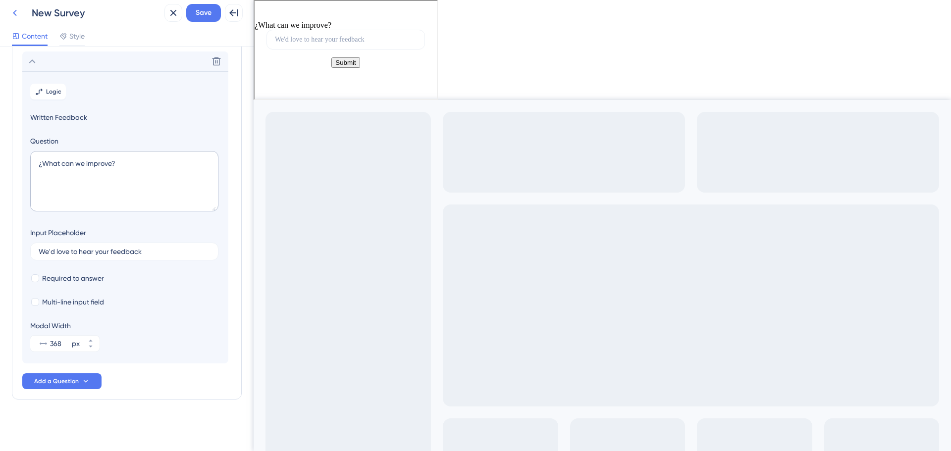
scroll to position [53, 0]
click at [13, 15] on icon at bounding box center [15, 13] width 12 height 12
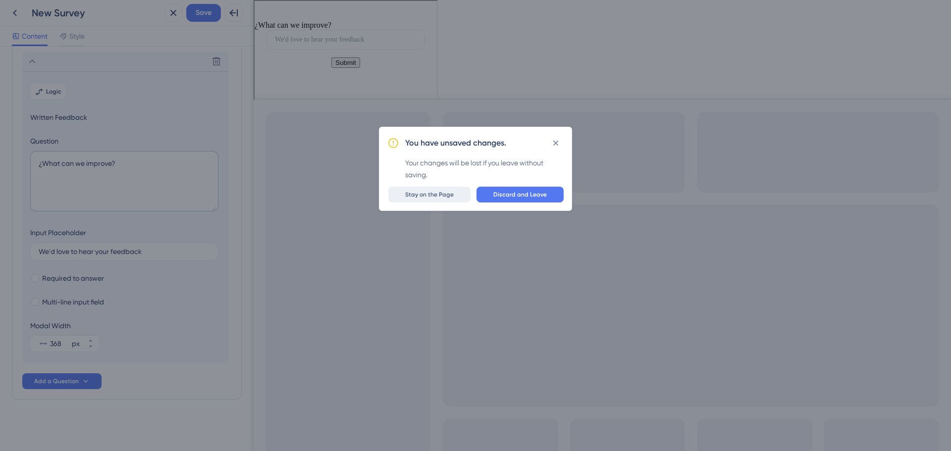
scroll to position [0, 0]
click at [443, 200] on button "Stay on the Page" at bounding box center [429, 195] width 82 height 16
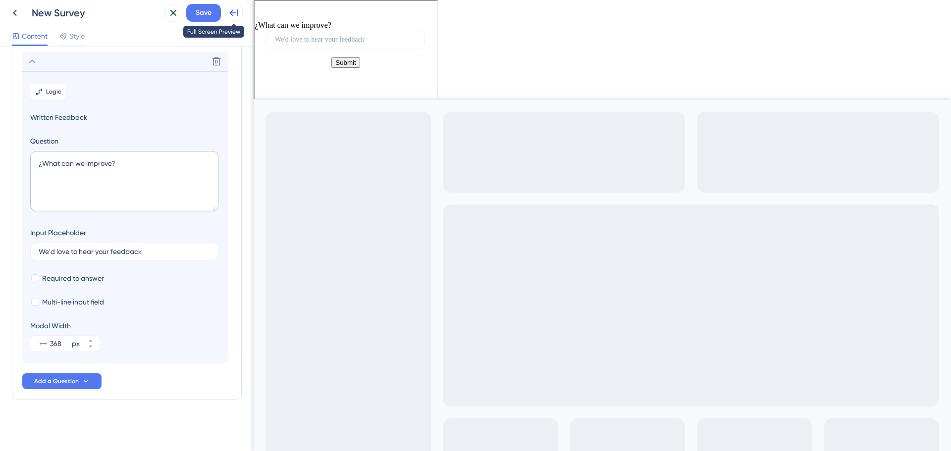
click at [235, 12] on icon at bounding box center [234, 13] width 12 height 12
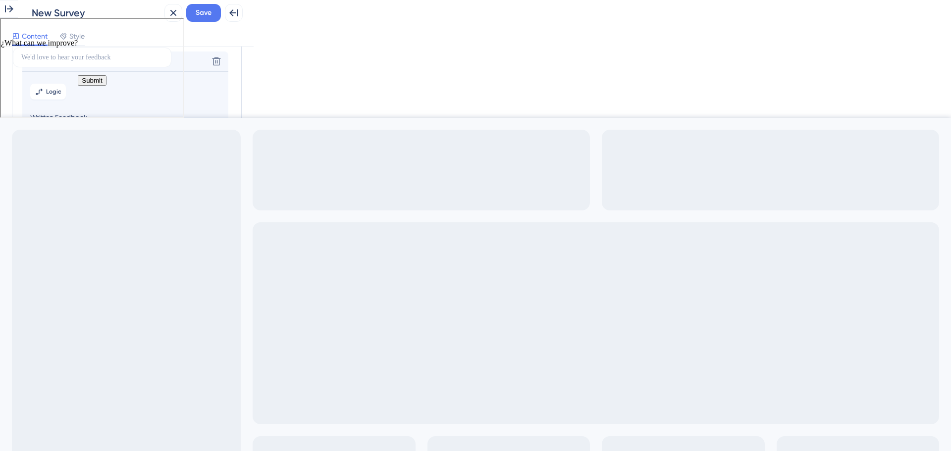
click at [169, 31] on icon "Close survey" at bounding box center [171, 31] width 6 height 6
click at [15, 15] on icon at bounding box center [9, 9] width 12 height 12
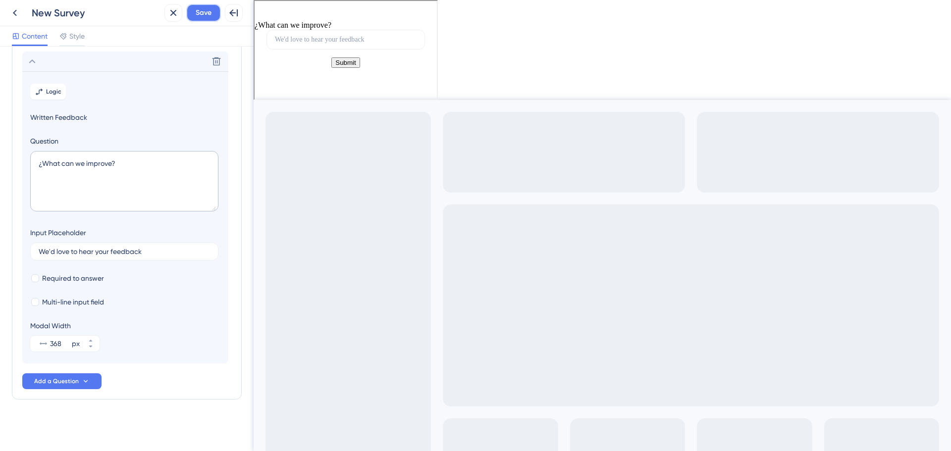
click at [201, 10] on span "Save" at bounding box center [204, 13] width 16 height 12
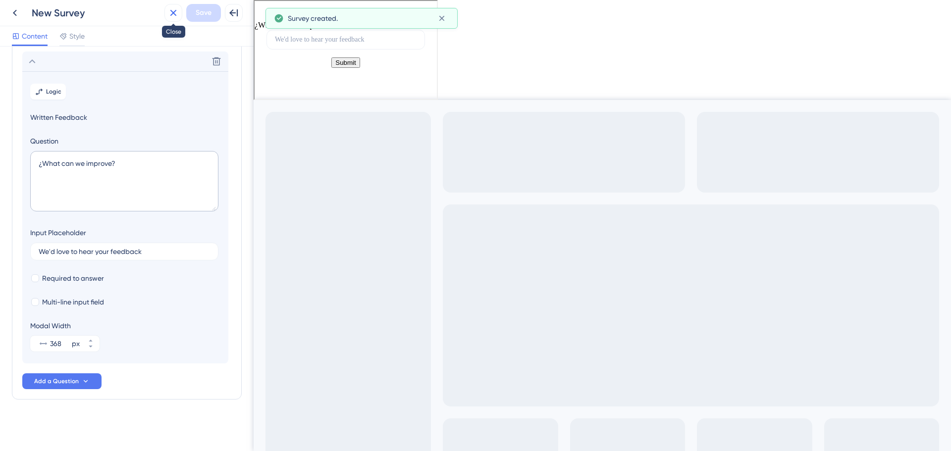
click at [172, 11] on icon at bounding box center [173, 13] width 6 height 6
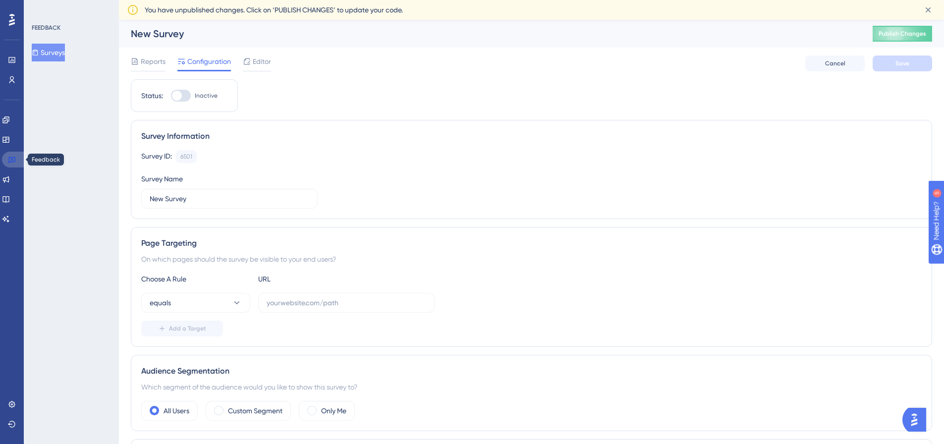
click at [12, 161] on icon at bounding box center [12, 160] width 8 height 8
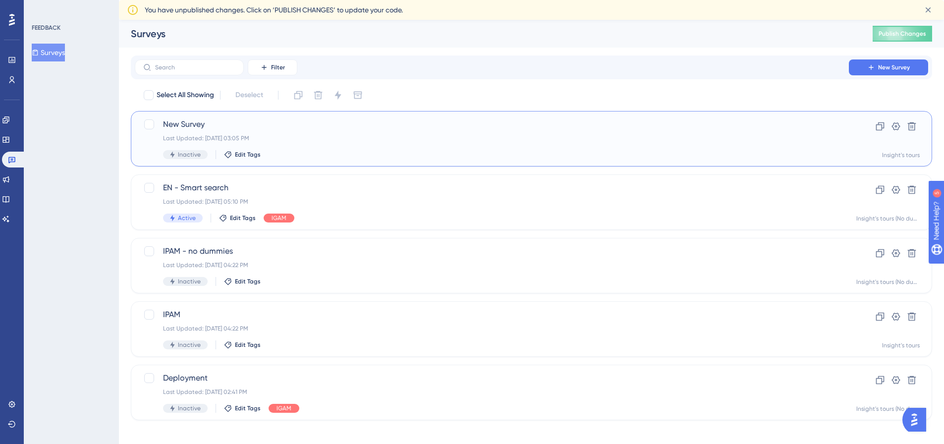
click at [187, 126] on span "New Survey" at bounding box center [492, 124] width 658 height 12
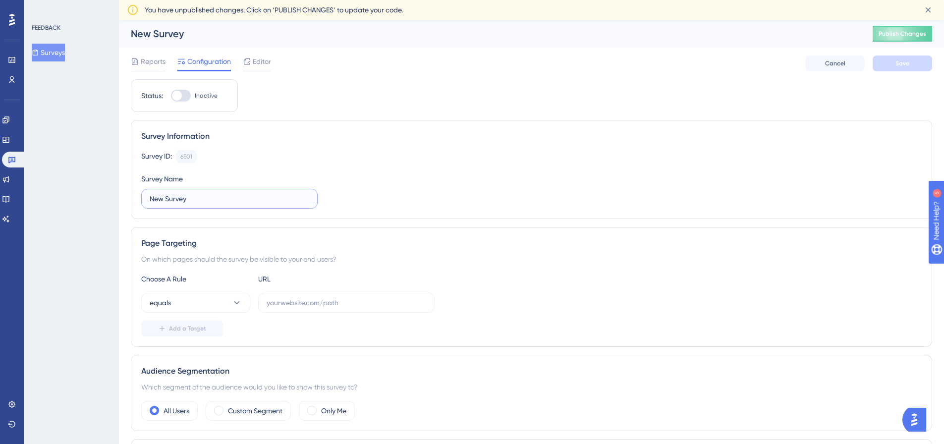
drag, startPoint x: 208, startPoint y: 197, endPoint x: 118, endPoint y: 194, distance: 89.2
type input "Update summary"
click at [895, 67] on button "Save" at bounding box center [902, 63] width 59 height 16
click at [184, 307] on button "equals" at bounding box center [195, 303] width 109 height 20
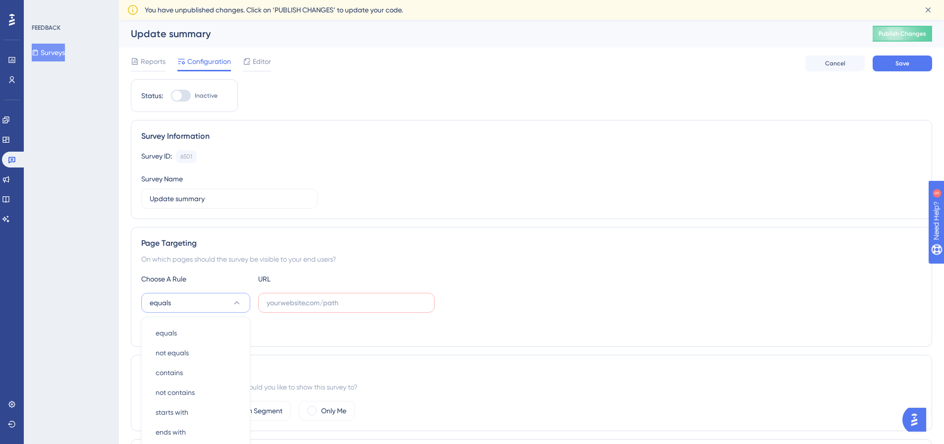
scroll to position [170, 0]
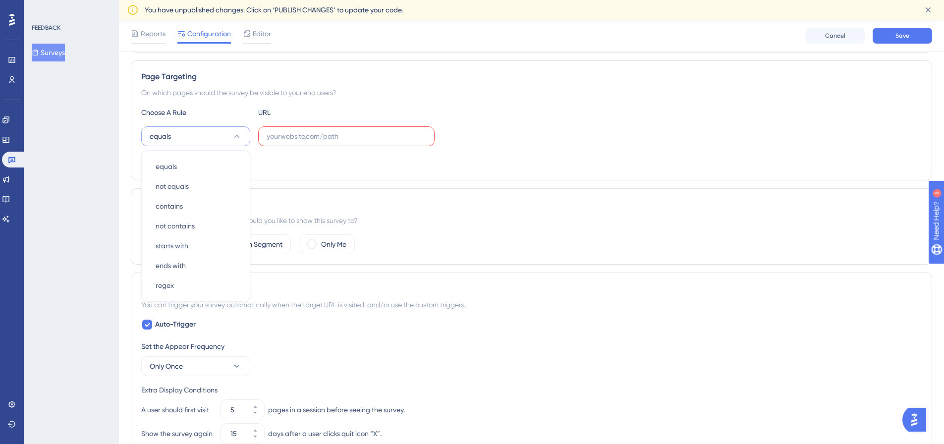
click at [290, 145] on label at bounding box center [346, 136] width 176 height 20
click at [290, 142] on input "text" at bounding box center [347, 136] width 160 height 11
paste input "product-insight"
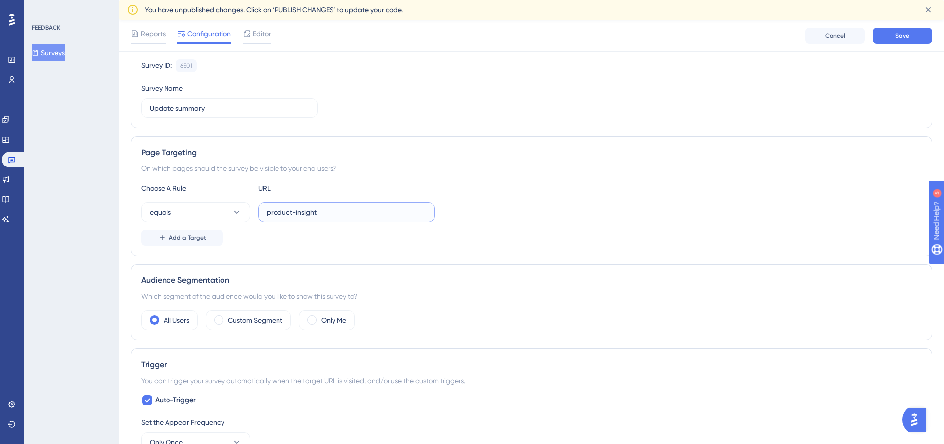
scroll to position [85, 0]
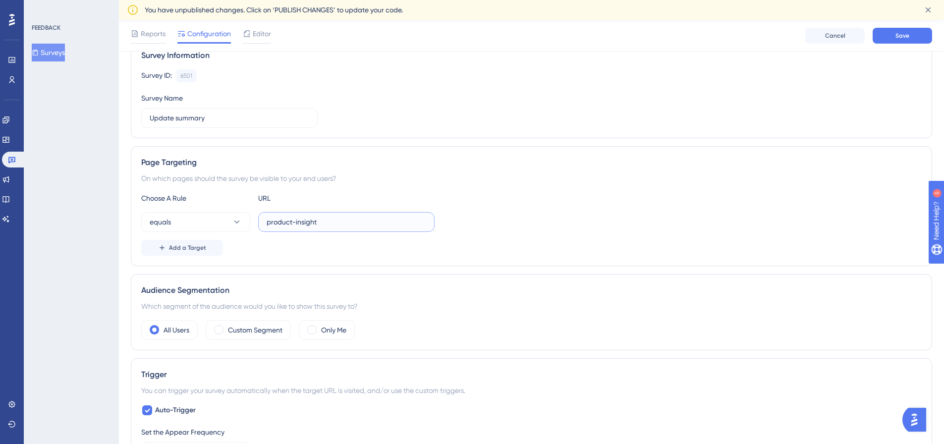
type input "product-insight"
click at [46, 250] on div "FEEDBACK Surveys" at bounding box center [71, 222] width 95 height 444
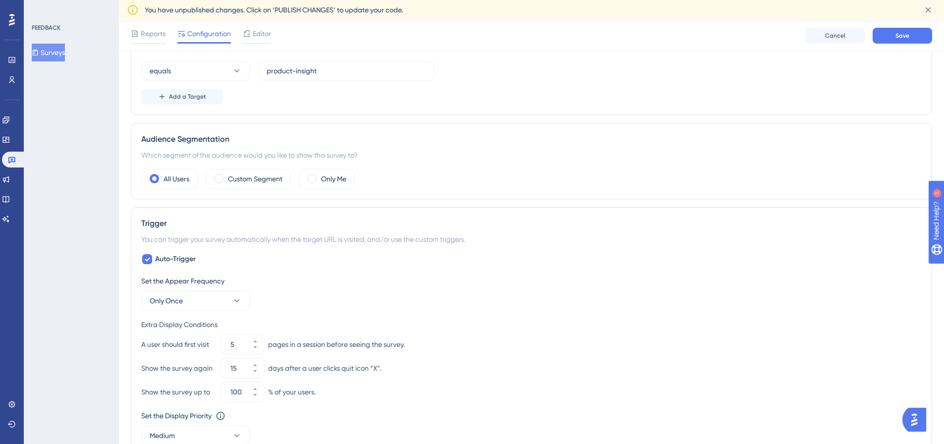
scroll to position [233, 0]
click at [241, 174] on div "Custom Segment" at bounding box center [248, 181] width 85 height 20
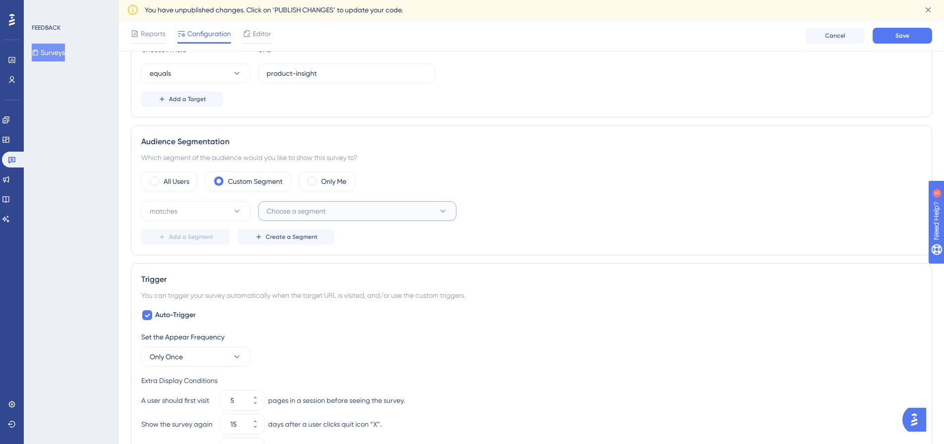
click at [290, 206] on span "Choose a segment" at bounding box center [296, 211] width 59 height 12
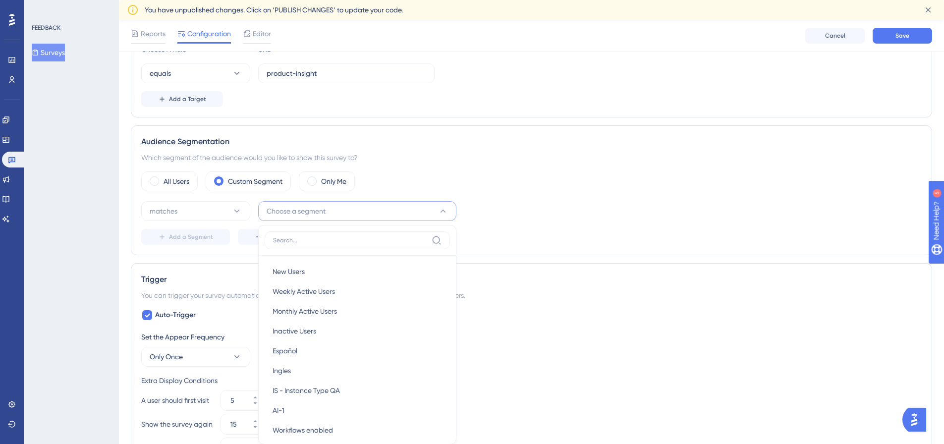
scroll to position [344, 0]
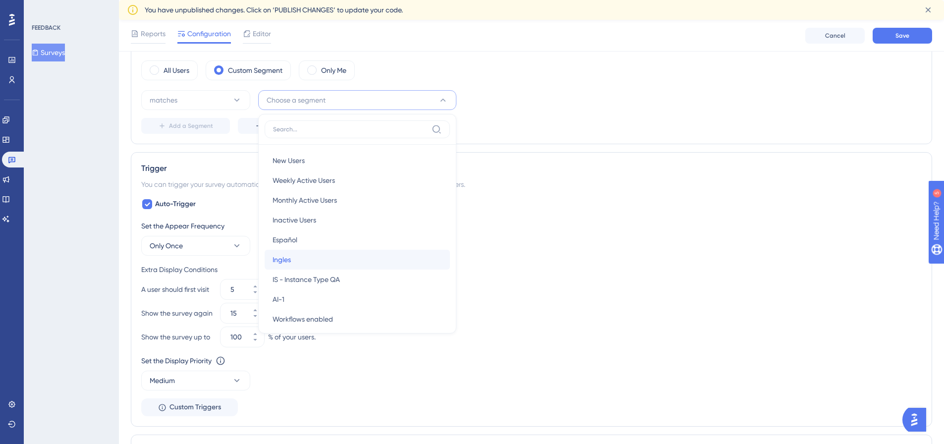
click at [289, 263] on span "Ingles" at bounding box center [282, 260] width 18 height 12
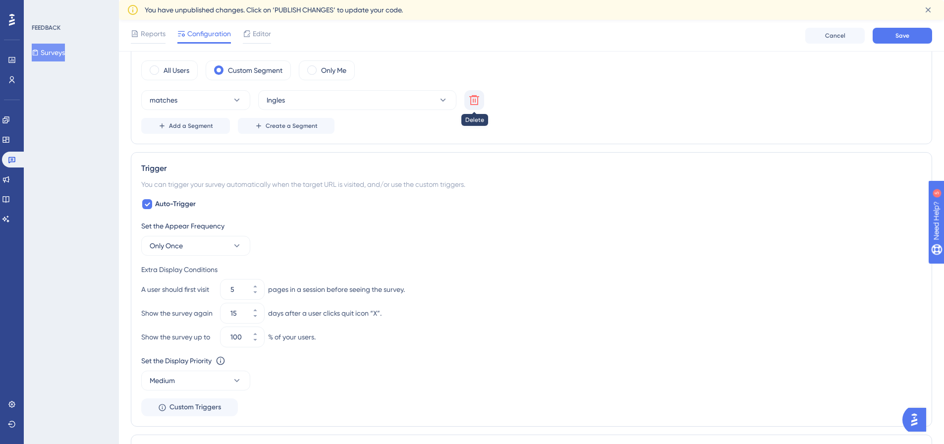
click at [473, 99] on icon at bounding box center [474, 100] width 10 height 10
click at [176, 70] on label "All Users" at bounding box center [177, 70] width 26 height 12
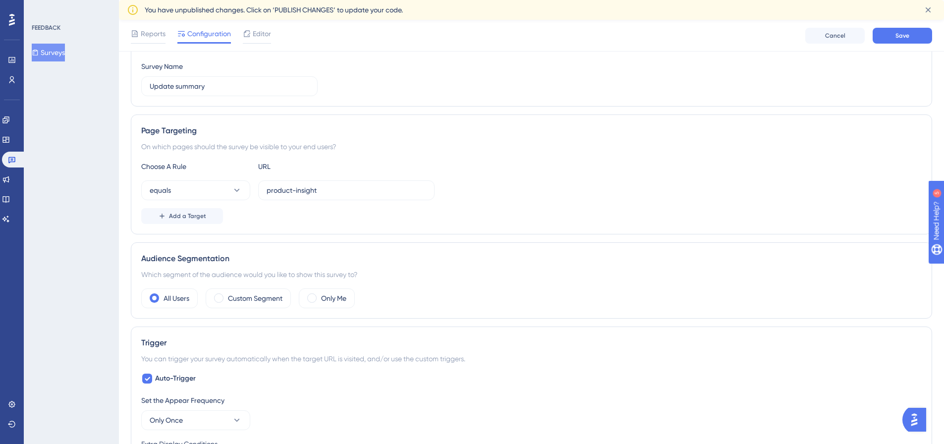
scroll to position [297, 0]
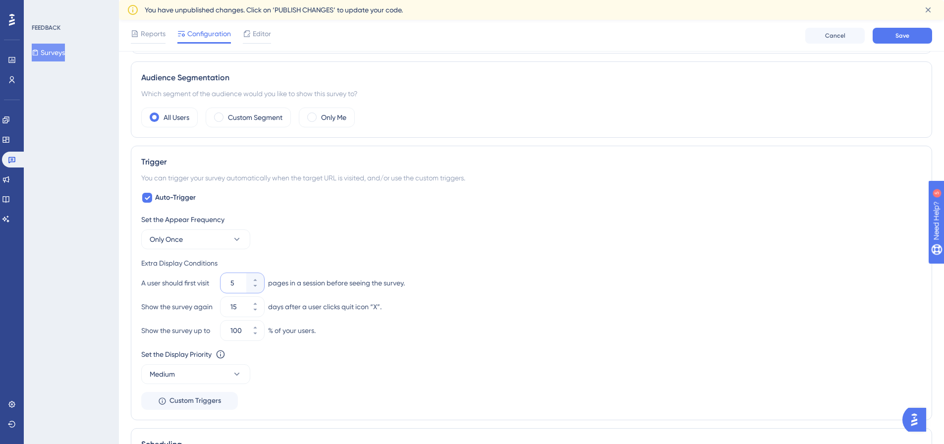
click at [234, 287] on input "5" at bounding box center [237, 283] width 14 height 12
click at [233, 284] on input "5" at bounding box center [237, 283] width 14 height 12
click at [232, 284] on input "5" at bounding box center [237, 283] width 14 height 12
type input "1"
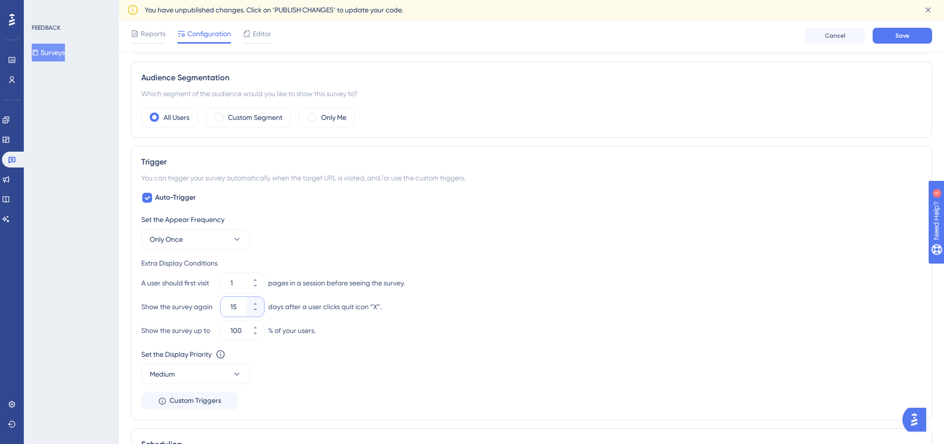
click at [234, 308] on input "15" at bounding box center [237, 307] width 14 height 12
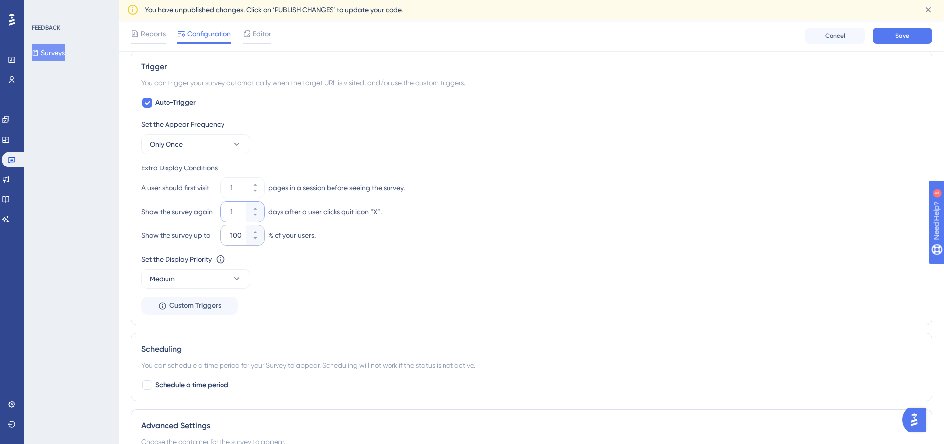
scroll to position [496, 0]
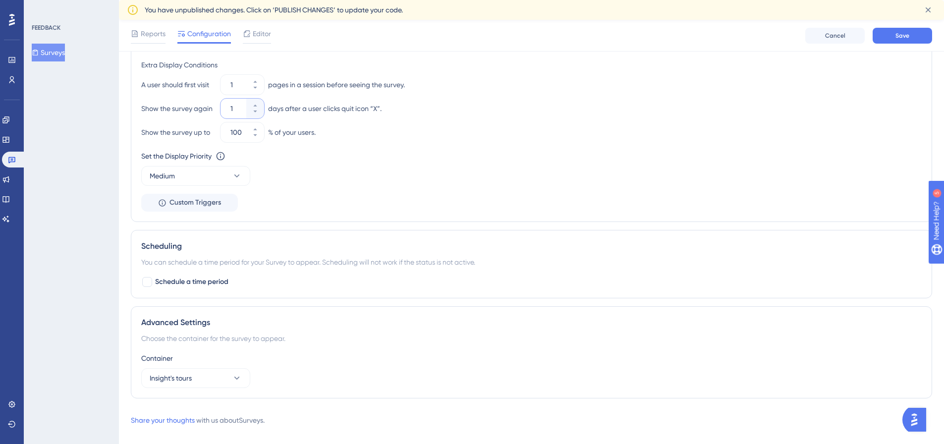
type input "1"
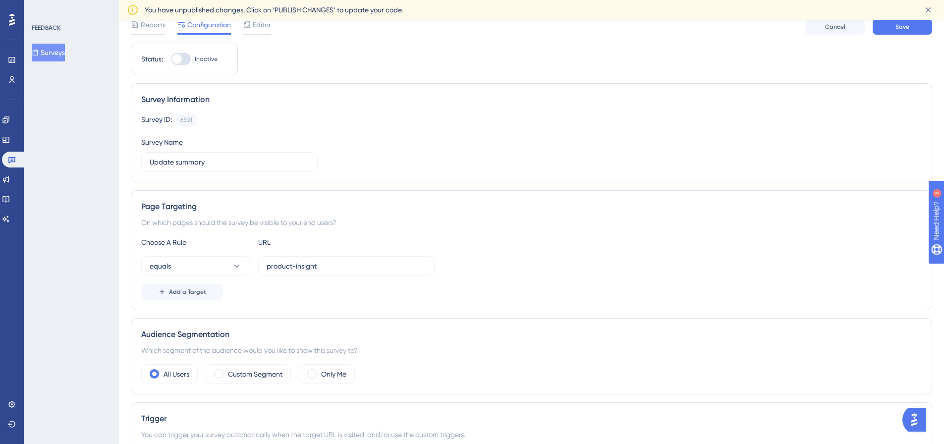
scroll to position [0, 0]
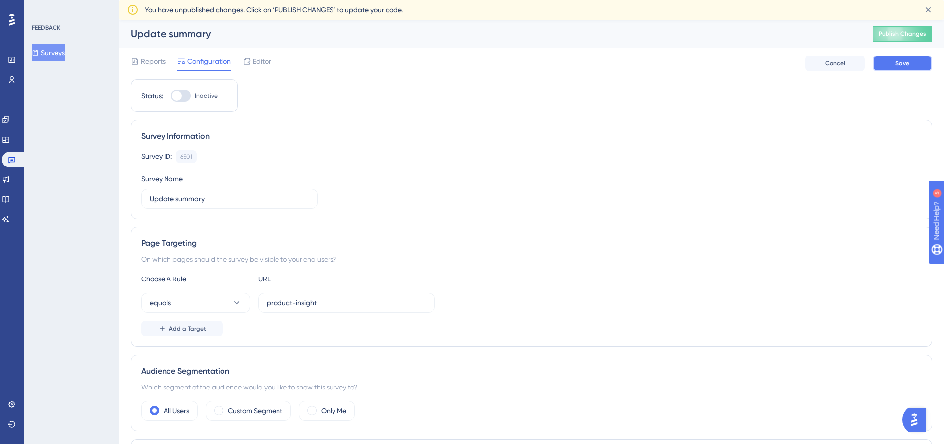
click at [899, 67] on span "Save" at bounding box center [902, 63] width 14 height 8
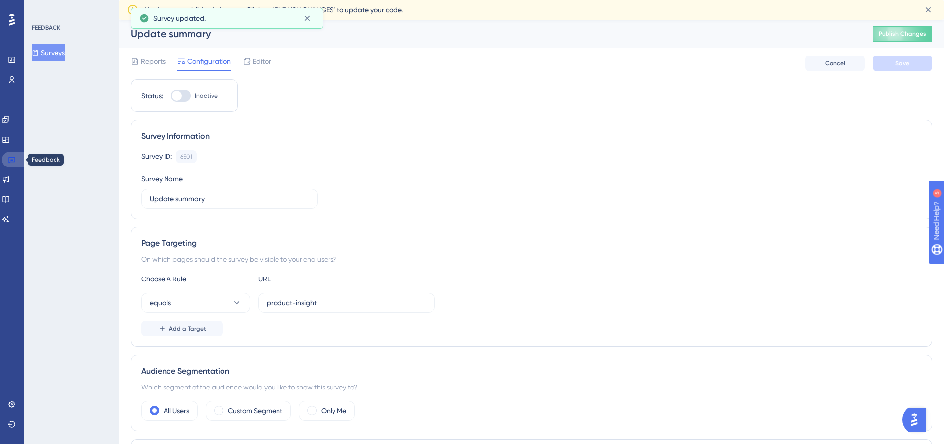
click at [13, 160] on icon at bounding box center [11, 160] width 7 height 6
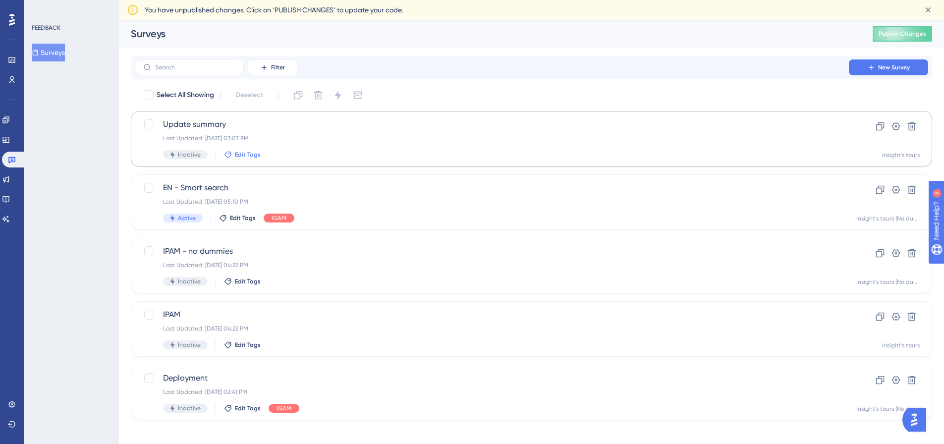
click at [243, 155] on span "Edit Tags" at bounding box center [248, 155] width 26 height 8
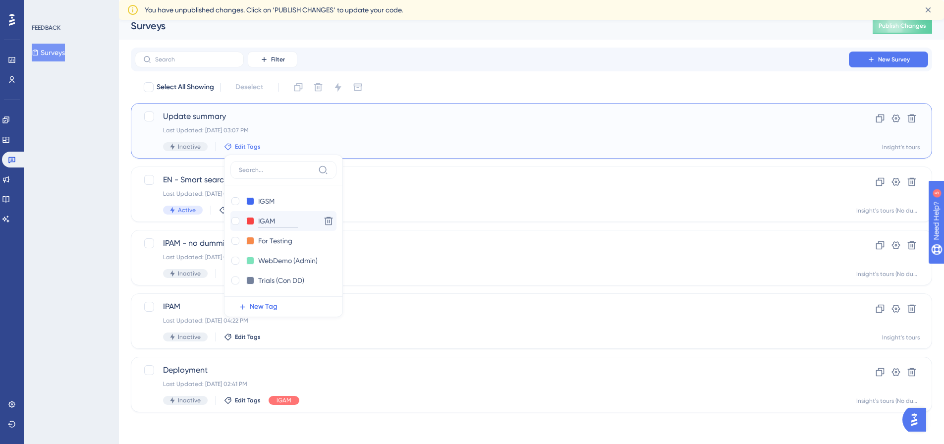
click at [267, 221] on input "IGAM" at bounding box center [278, 221] width 40 height 12
click at [232, 222] on div at bounding box center [235, 221] width 8 height 8
checkbox input "true"
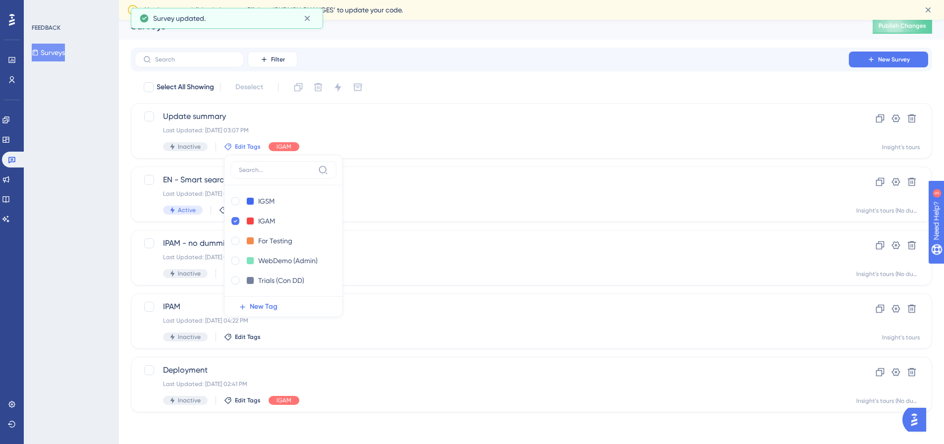
click at [64, 218] on div "FEEDBACK Surveys" at bounding box center [71, 222] width 95 height 444
click at [193, 116] on span "Update summary" at bounding box center [492, 117] width 658 height 12
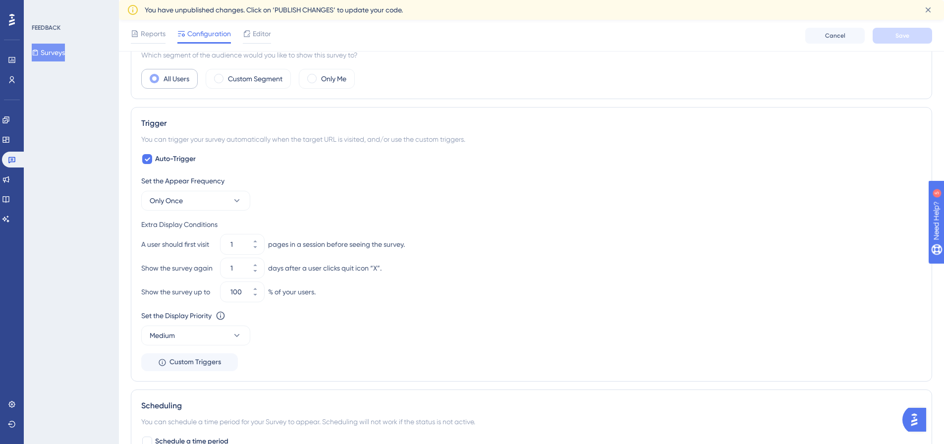
scroll to position [396, 0]
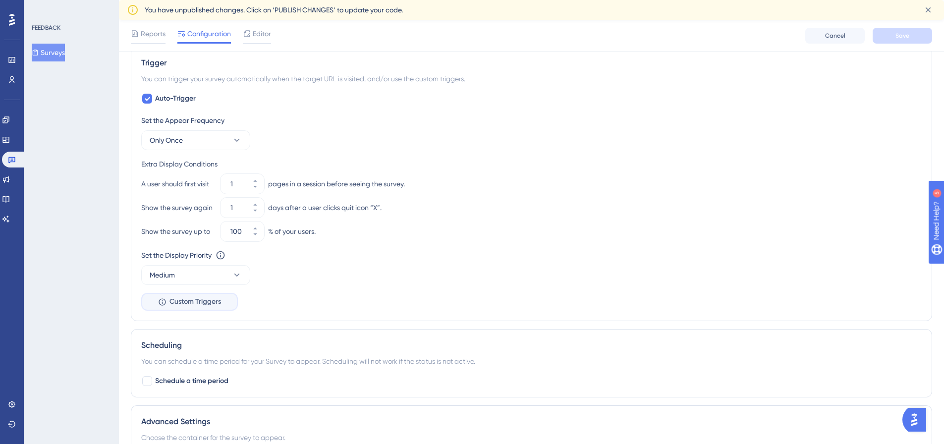
click at [179, 302] on span "Custom Triggers" at bounding box center [195, 302] width 52 height 12
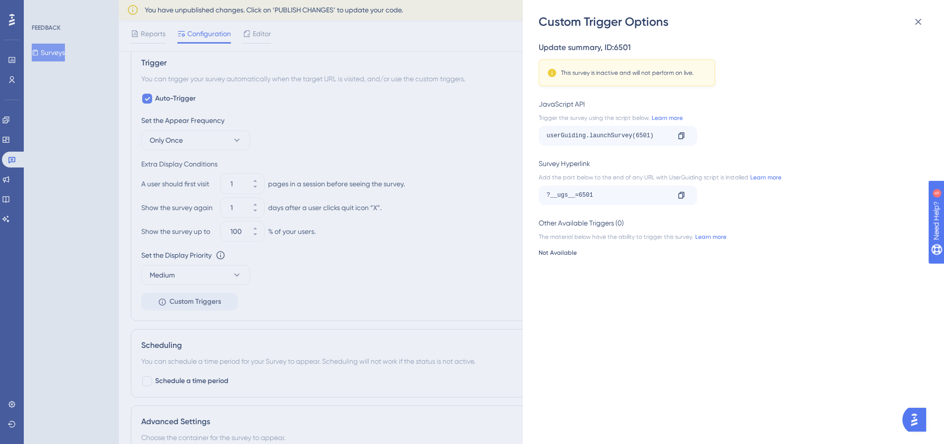
click at [571, 130] on div "userGuiding.launchSurvey(6501)" at bounding box center [608, 136] width 123 height 16
click at [559, 138] on div "userGuiding.launchSurvey(6501)" at bounding box center [608, 136] width 123 height 16
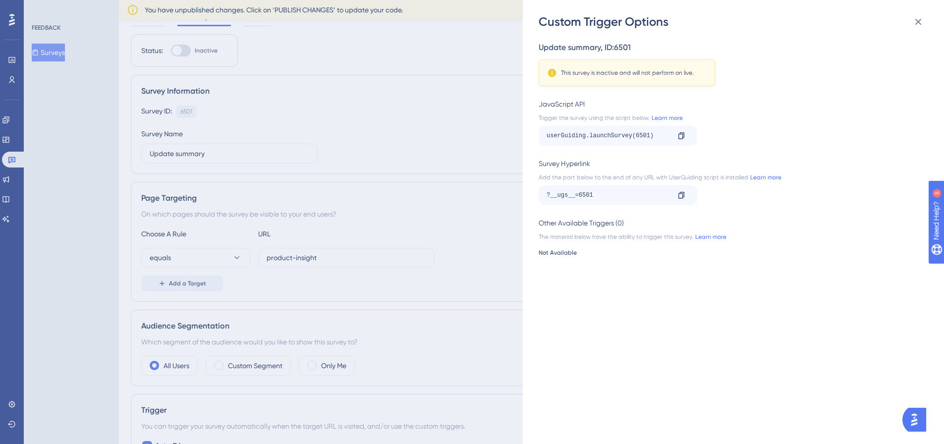
scroll to position [0, 0]
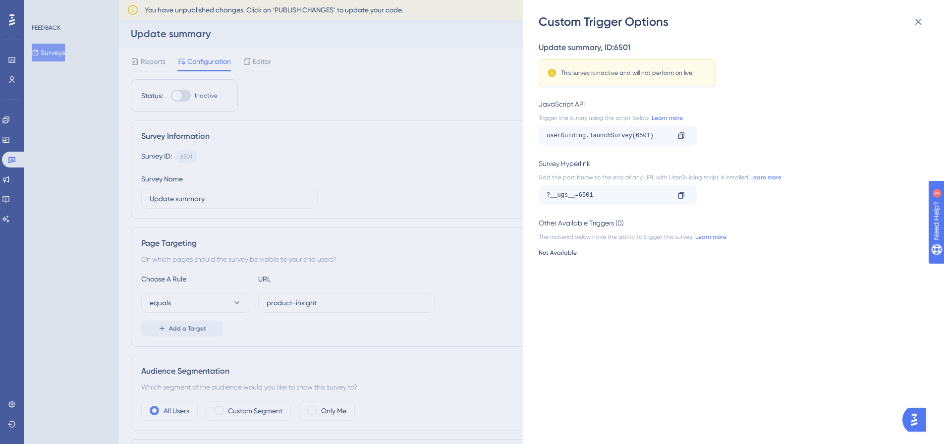
click at [481, 94] on div "Custom Trigger Options Update summary , ID: 6501 This survey is inactive and wi…" at bounding box center [472, 222] width 944 height 444
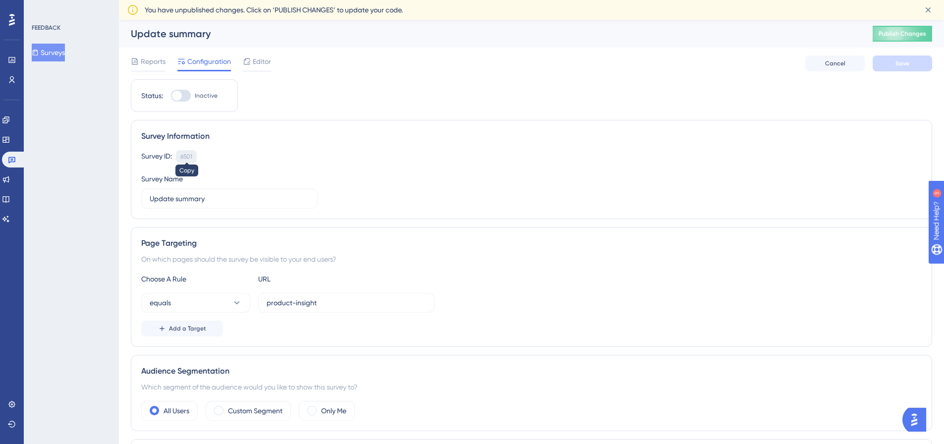
click at [186, 155] on div "6501" at bounding box center [186, 157] width 12 height 8
copy div "6501"
click at [186, 155] on div "6501" at bounding box center [186, 157] width 12 height 8
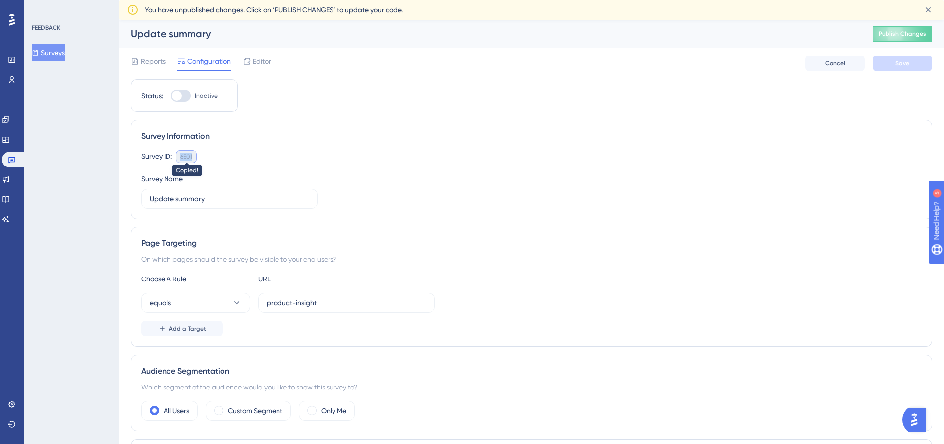
copy div "6501"
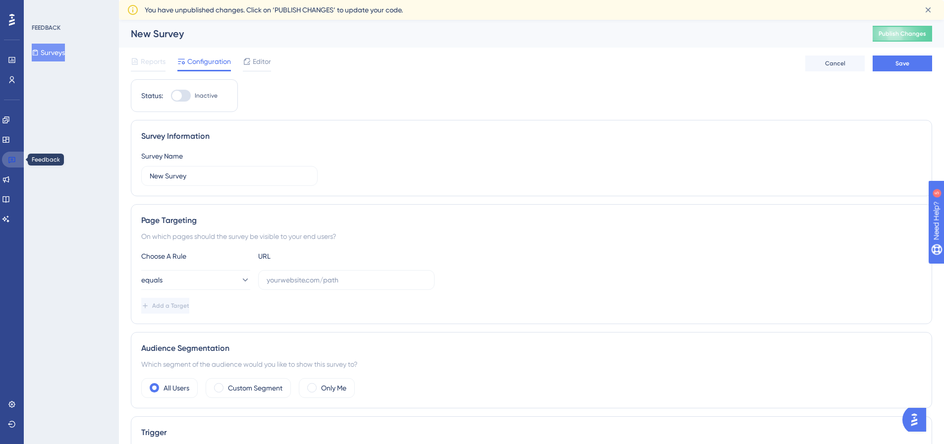
click at [9, 157] on icon at bounding box center [12, 160] width 8 height 8
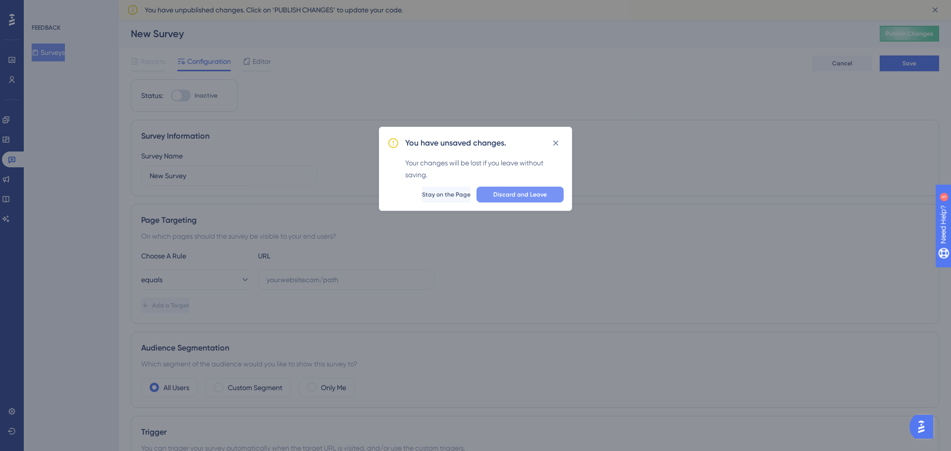
click at [539, 198] on span "Discard and Leave" at bounding box center [521, 195] width 54 height 8
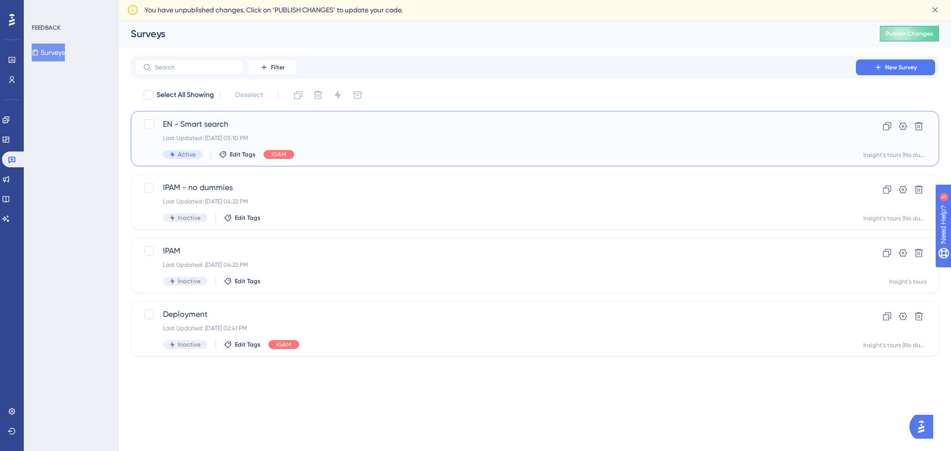
click at [195, 129] on span "EN - Smart search" at bounding box center [495, 124] width 665 height 12
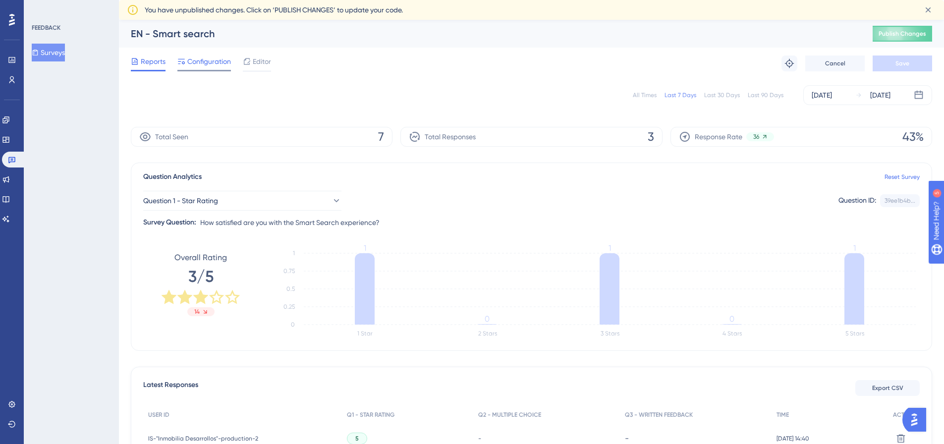
click at [195, 62] on span "Configuration" at bounding box center [209, 61] width 44 height 12
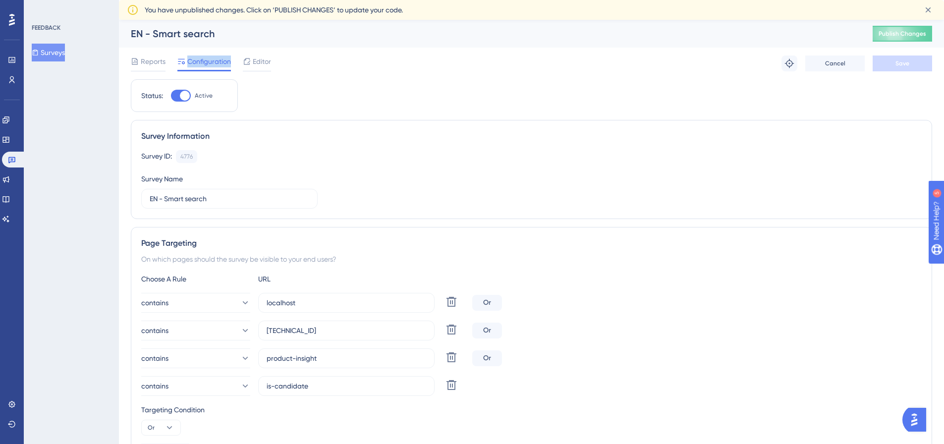
click at [195, 62] on span "Configuration" at bounding box center [209, 61] width 44 height 12
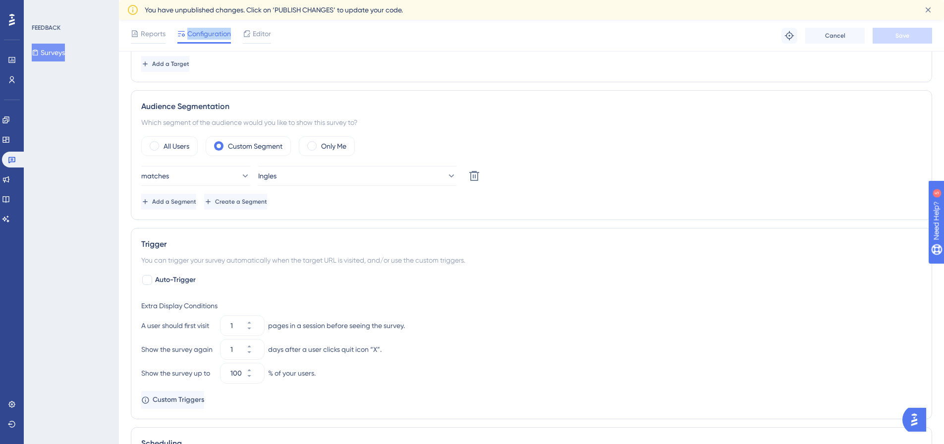
scroll to position [496, 0]
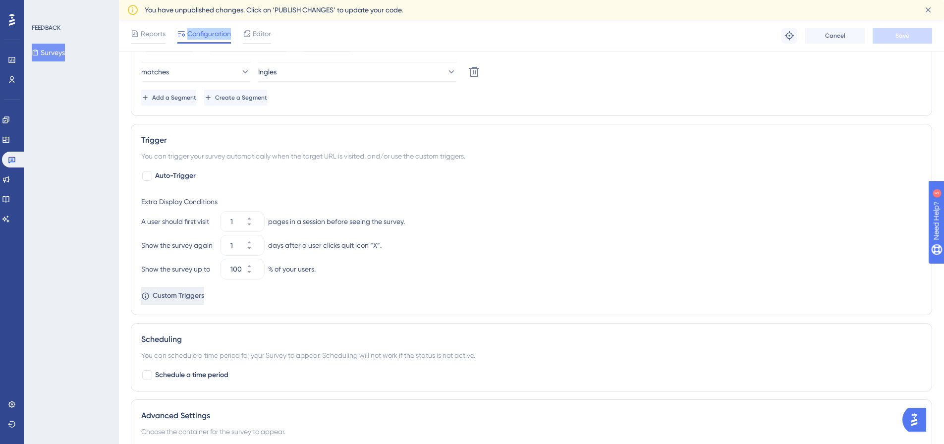
click at [201, 298] on span "Custom Triggers" at bounding box center [179, 296] width 52 height 12
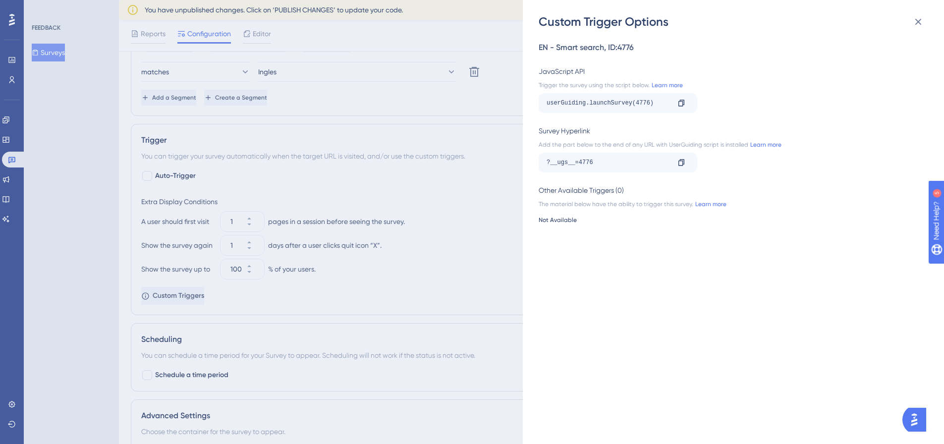
click at [398, 88] on div "Custom Trigger Options EN - Smart search , ID: 4776 JavaScript API Trigger the …" at bounding box center [472, 222] width 944 height 444
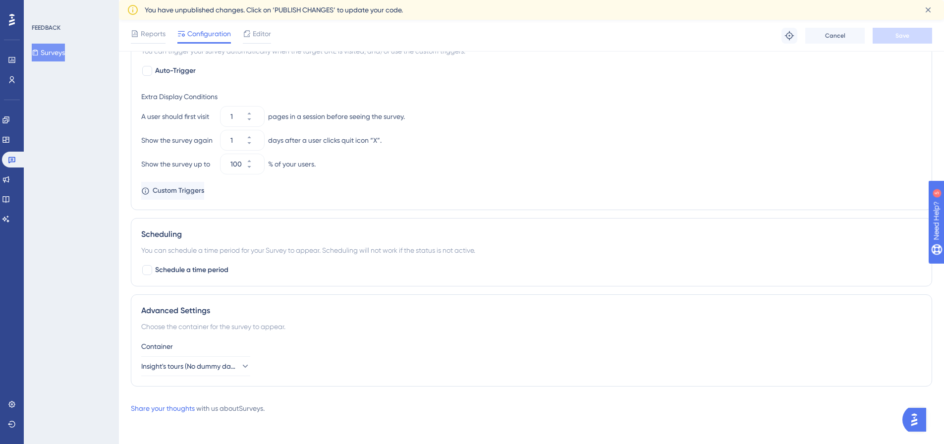
scroll to position [603, 0]
click at [201, 367] on span "Insight's tours (No dummy data)" at bounding box center [189, 364] width 94 height 12
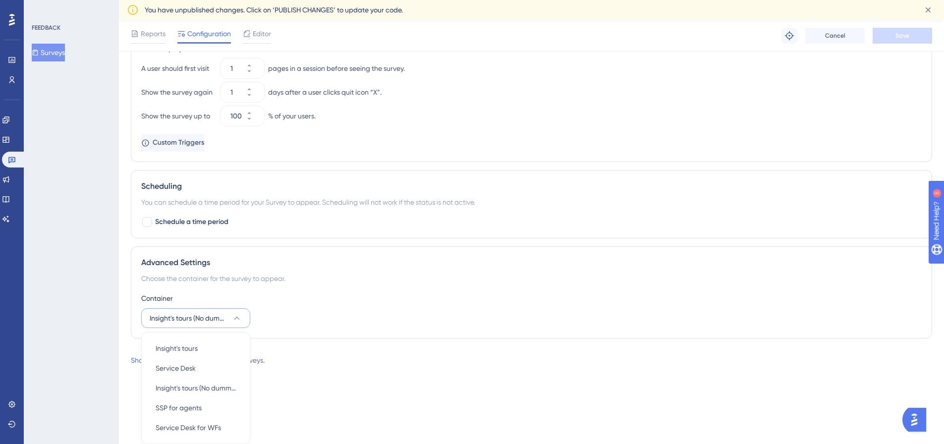
click at [457, 278] on div "Choose the container for the survey to appear." at bounding box center [531, 279] width 780 height 12
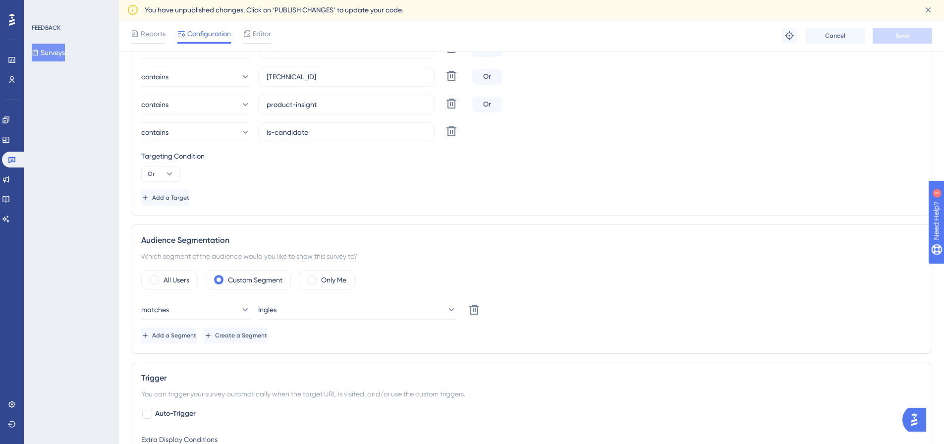
scroll to position [8, 0]
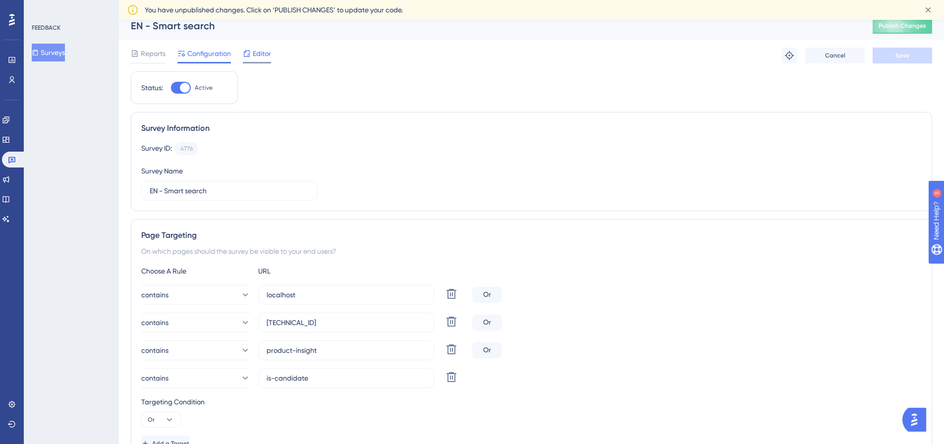
click at [266, 51] on span "Editor" at bounding box center [262, 54] width 18 height 12
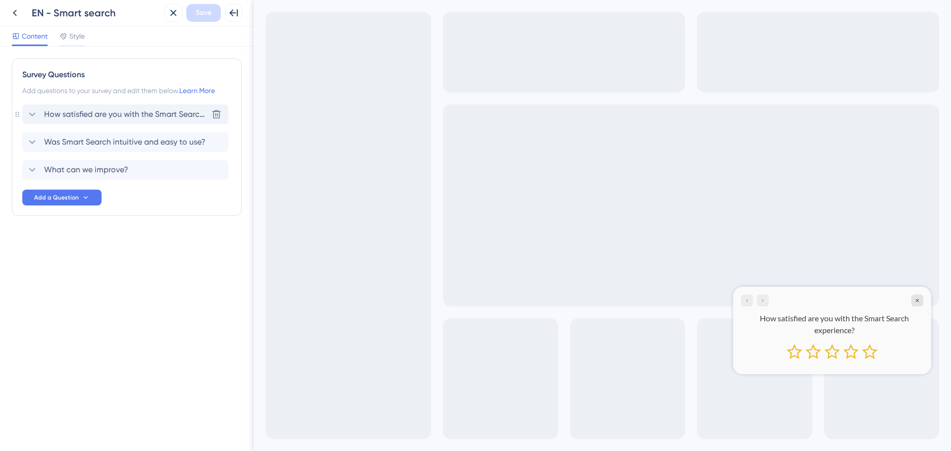
click at [106, 111] on span "How satisfied are you with the Smart Search experience?" at bounding box center [126, 115] width 164 height 12
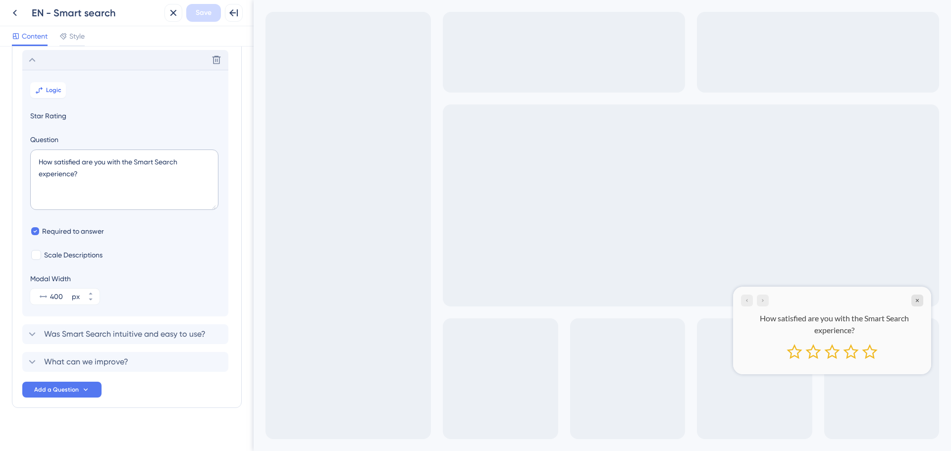
scroll to position [58, 0]
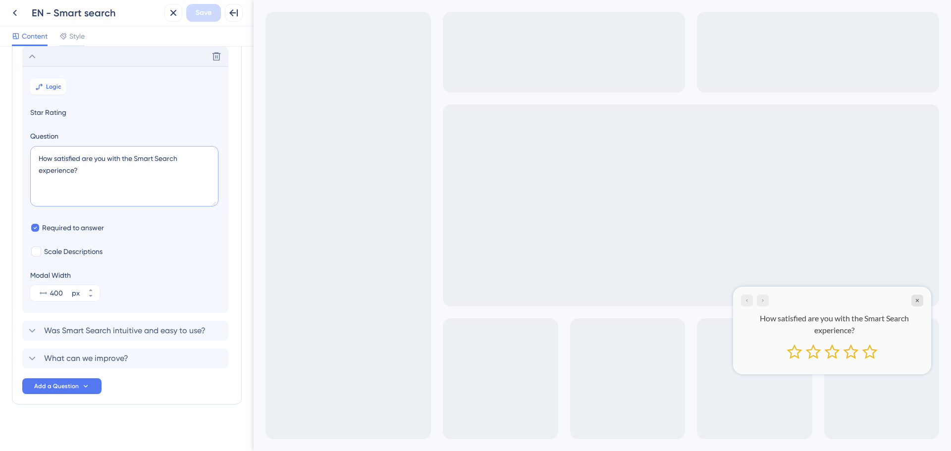
drag, startPoint x: 83, startPoint y: 175, endPoint x: -3, endPoint y: 155, distance: 89.1
click at [0, 155] on html "Back EN - Smart search Close Save Full Screen Preview Content Style Survey Ques…" at bounding box center [475, 225] width 951 height 451
click at [84, 170] on textarea "How satisfied are you with the Smart Search experience?" at bounding box center [124, 176] width 188 height 60
click at [42, 159] on textarea "How satisfied are you with the Smart Search experience?" at bounding box center [124, 176] width 188 height 60
click at [80, 36] on span "Style" at bounding box center [76, 36] width 15 height 12
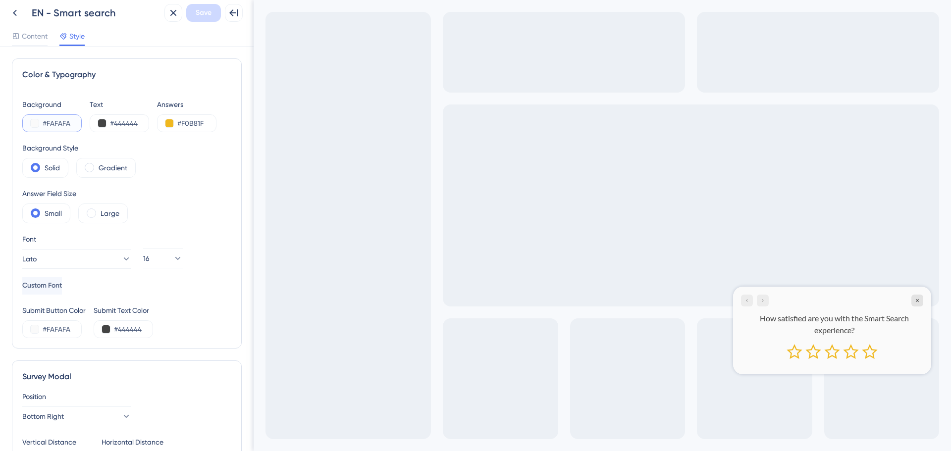
click at [52, 122] on input "#FAFAFA" at bounding box center [63, 123] width 41 height 12
click at [125, 120] on input "#444444" at bounding box center [130, 123] width 41 height 12
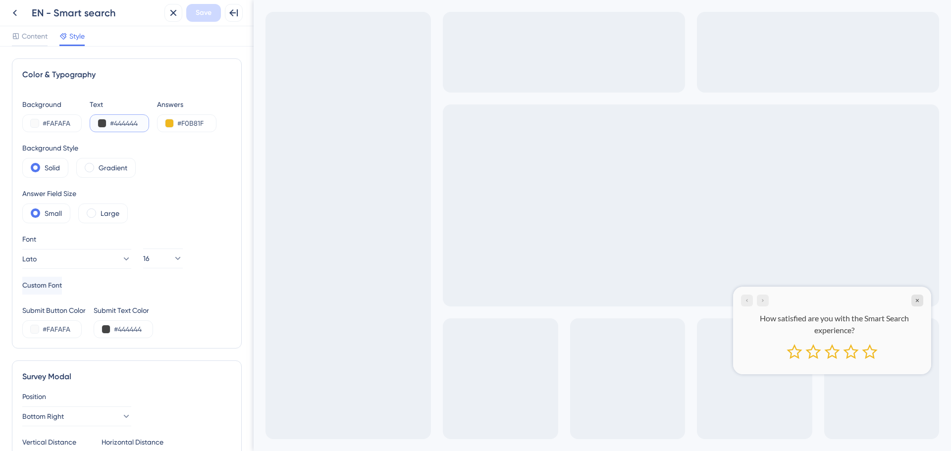
click at [125, 120] on input "#444444" at bounding box center [130, 123] width 41 height 12
click at [178, 124] on input "#F0B81F" at bounding box center [197, 123] width 41 height 12
click at [106, 206] on div "Large" at bounding box center [103, 214] width 50 height 20
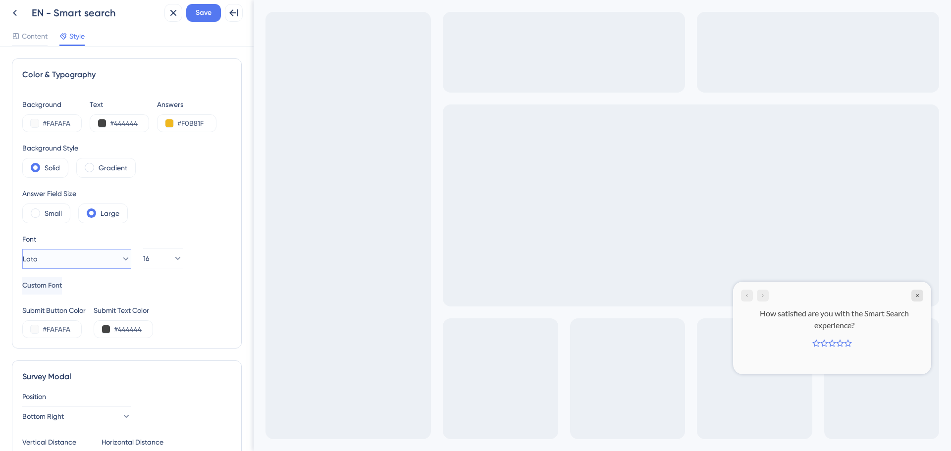
click at [99, 257] on button "Lato" at bounding box center [76, 259] width 109 height 20
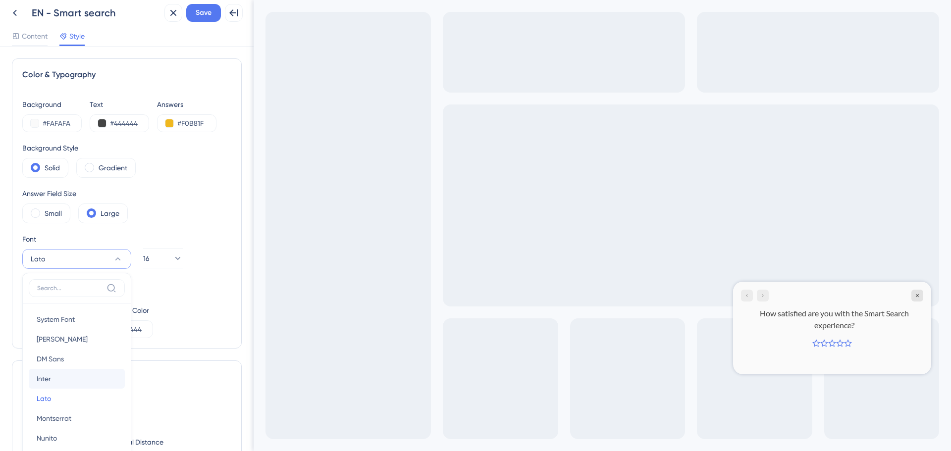
scroll to position [122, 0]
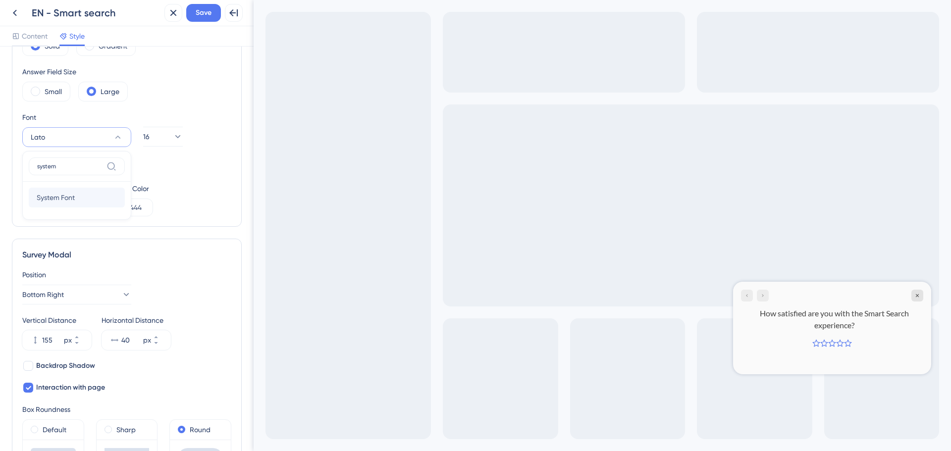
type input "system"
click at [83, 202] on button "System Font System Font" at bounding box center [77, 198] width 96 height 20
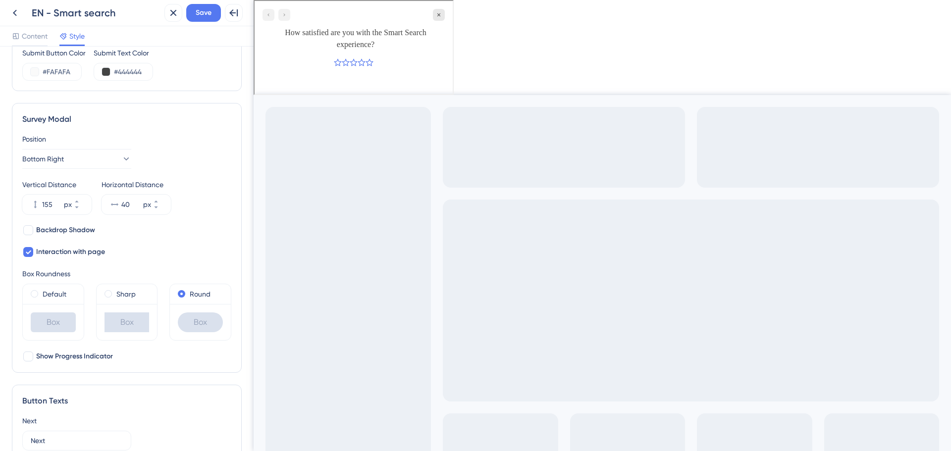
scroll to position [271, 0]
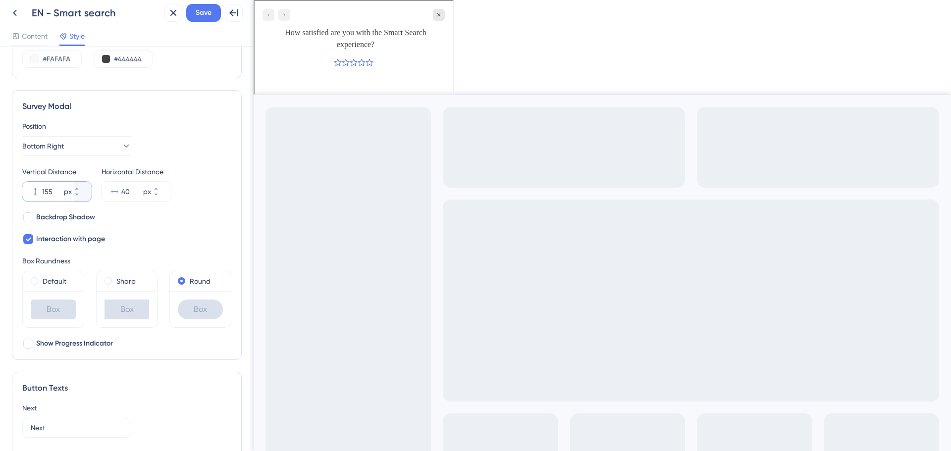
click at [42, 189] on input "155" at bounding box center [52, 192] width 20 height 12
click at [53, 194] on input "155" at bounding box center [52, 192] width 20 height 12
click at [53, 193] on input "155" at bounding box center [52, 192] width 20 height 12
type input "40"
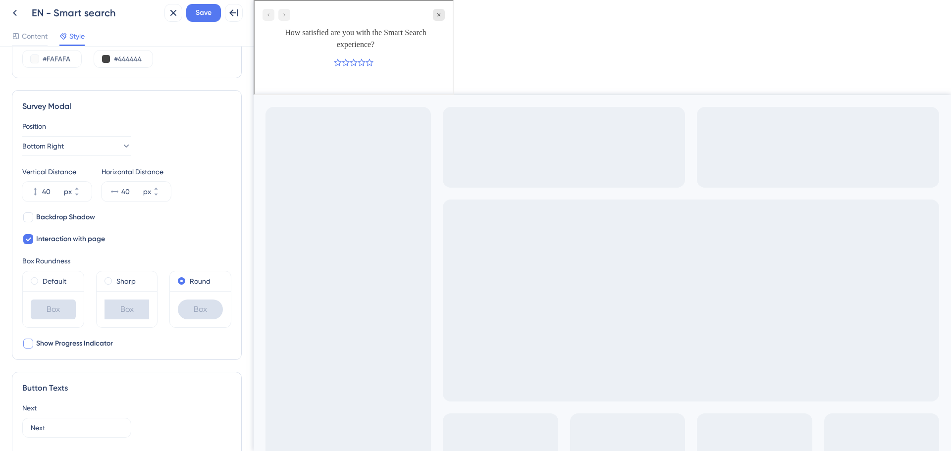
click at [79, 342] on span "Show Progress Indicator" at bounding box center [74, 344] width 77 height 12
checkbox input "true"
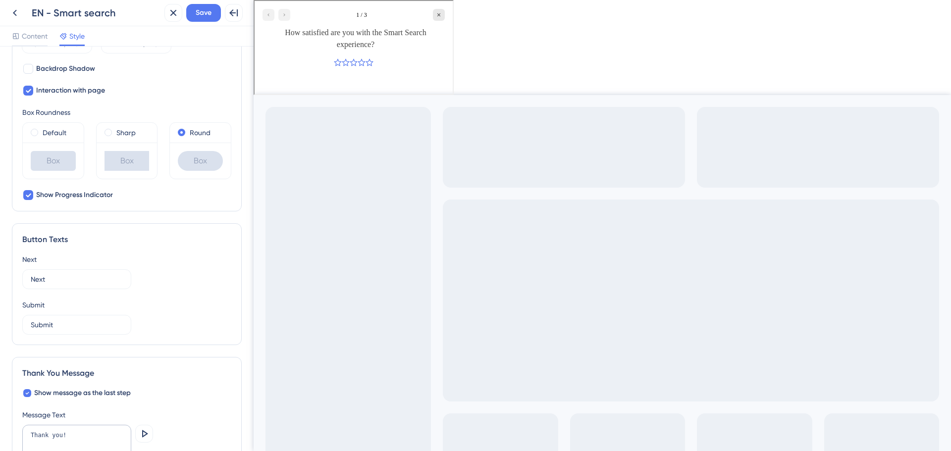
scroll to position [541, 0]
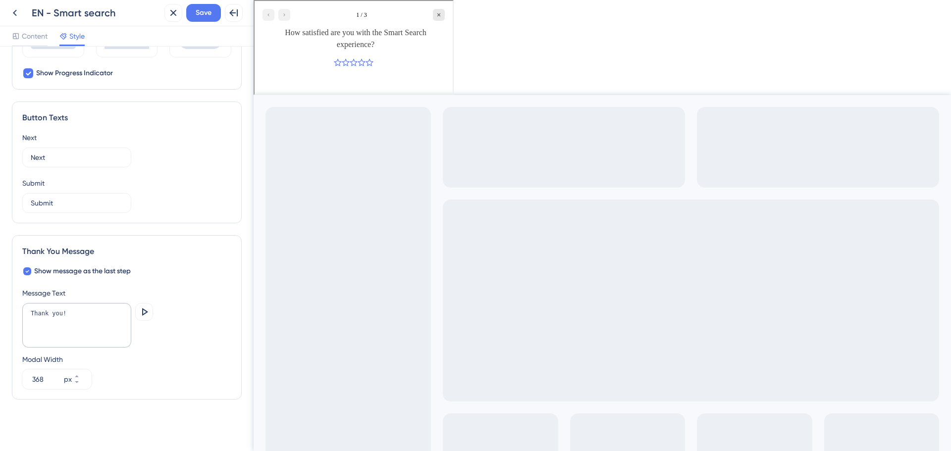
click at [284, 14] on div at bounding box center [276, 14] width 28 height 12
click at [27, 34] on span "Content" at bounding box center [35, 36] width 26 height 12
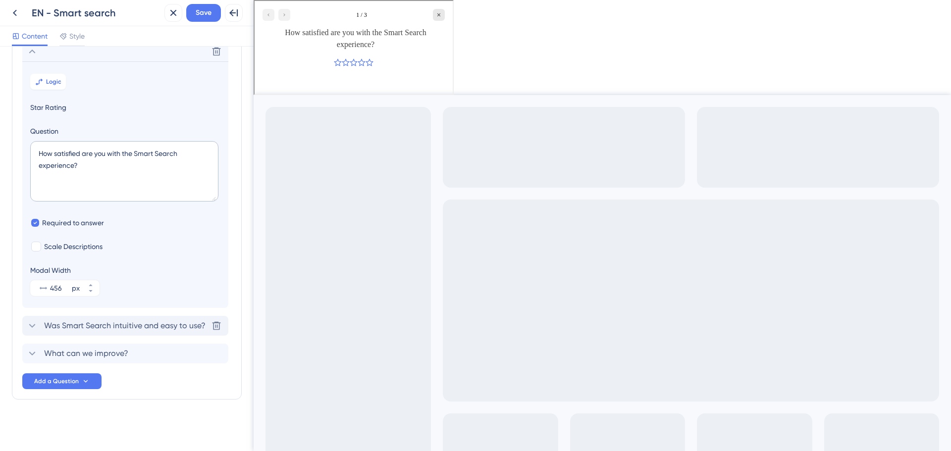
click at [113, 331] on span "Was Smart Search intuitive and easy to use?" at bounding box center [125, 326] width 162 height 12
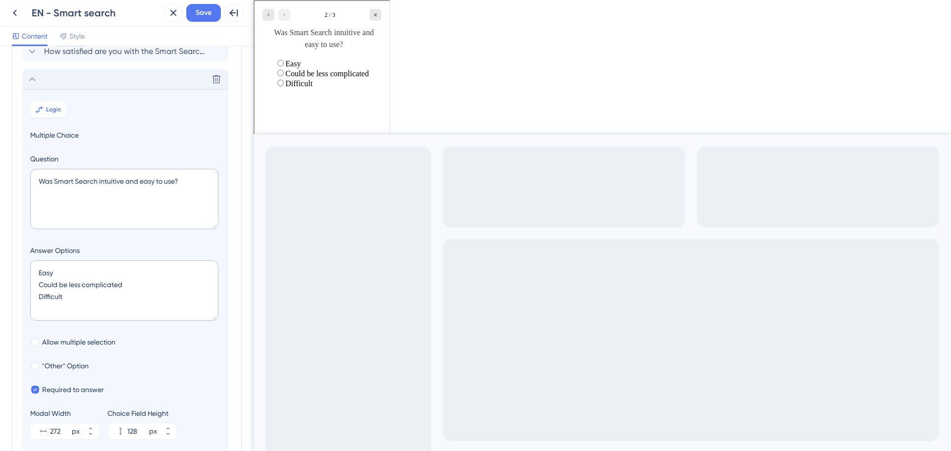
scroll to position [86, 0]
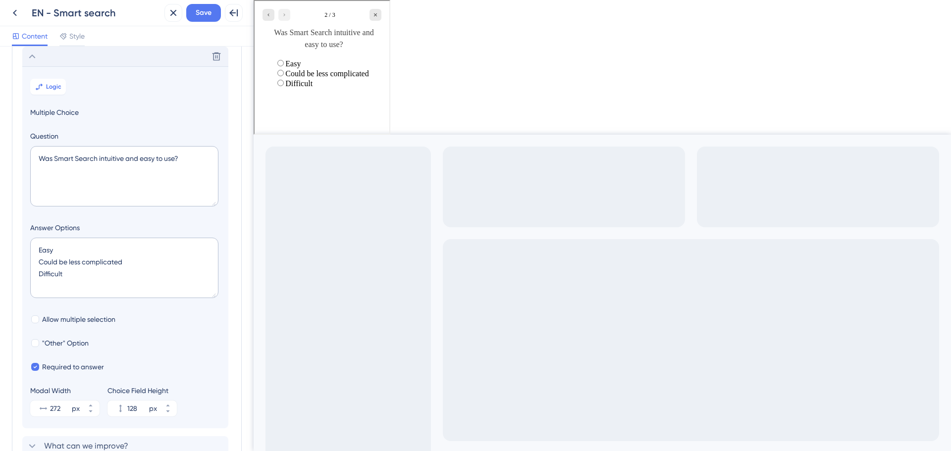
click at [33, 55] on icon at bounding box center [32, 57] width 12 height 12
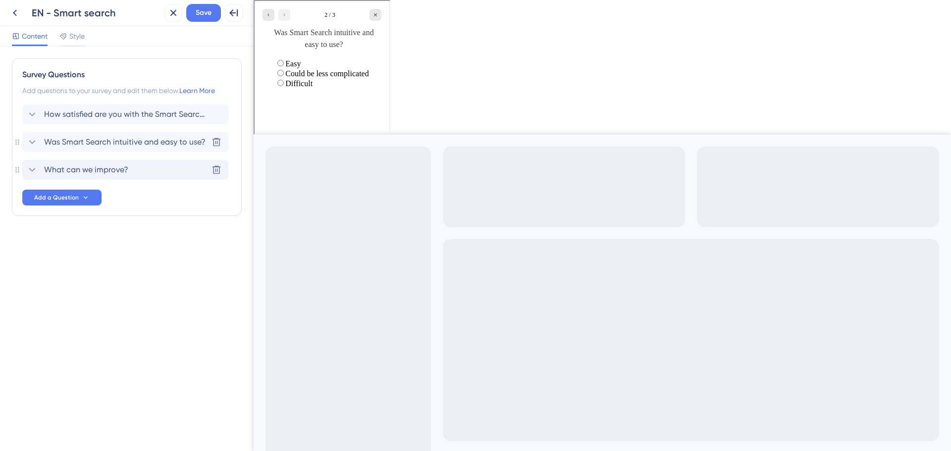
click at [63, 172] on span "What can we improve?" at bounding box center [86, 170] width 84 height 12
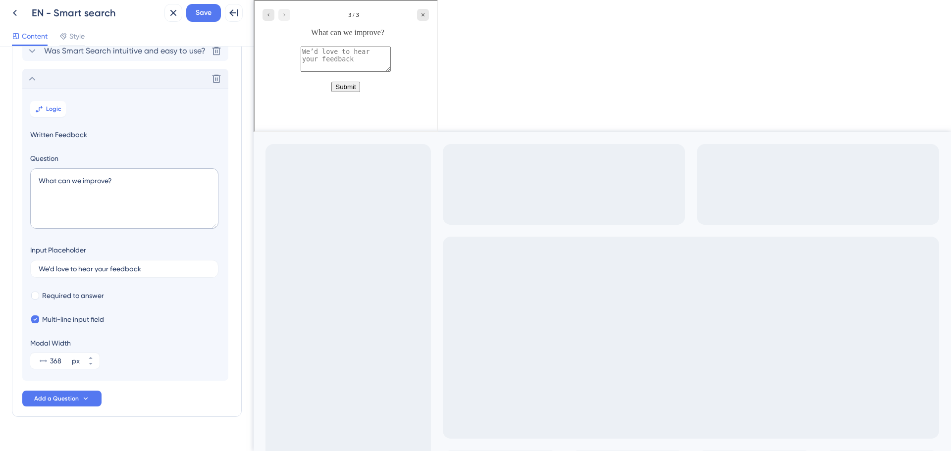
scroll to position [109, 0]
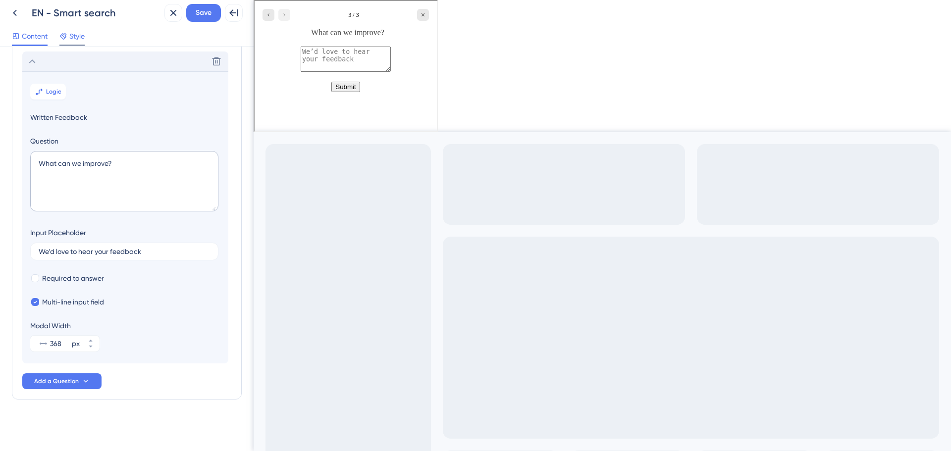
click at [76, 31] on span "Style" at bounding box center [76, 36] width 15 height 12
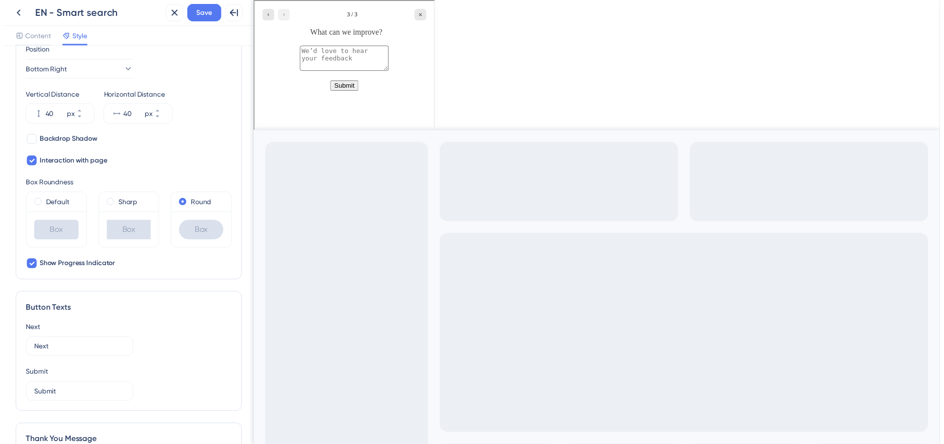
scroll to position [297, 0]
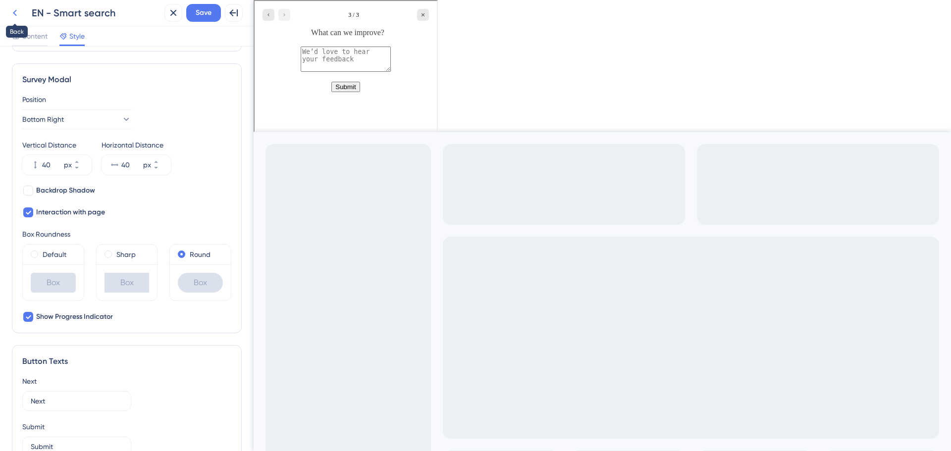
click at [16, 15] on icon at bounding box center [15, 13] width 4 height 6
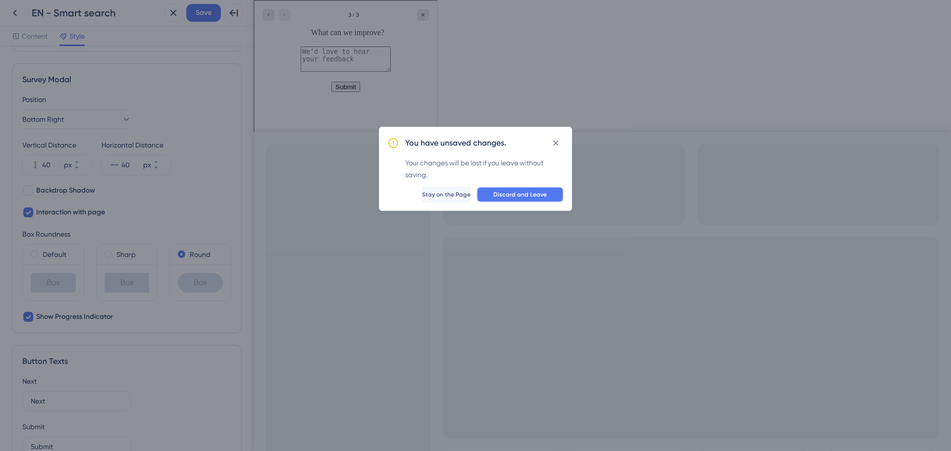
click at [511, 193] on span "Discard and Leave" at bounding box center [521, 195] width 54 height 8
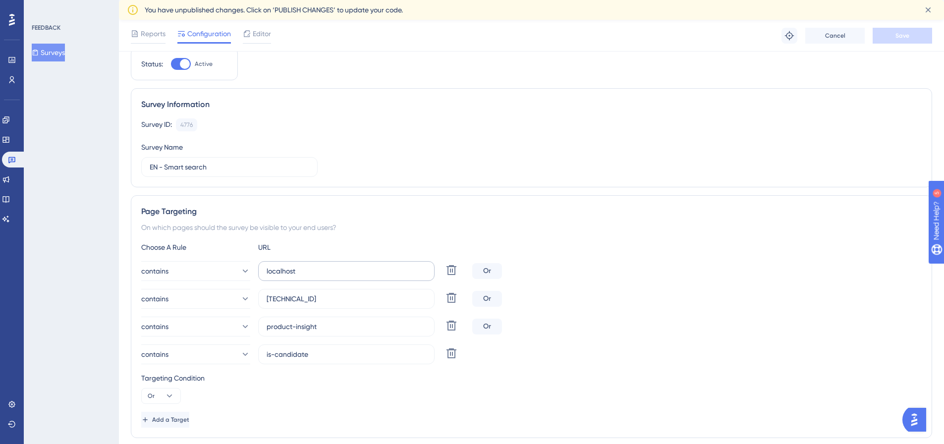
scroll to position [99, 0]
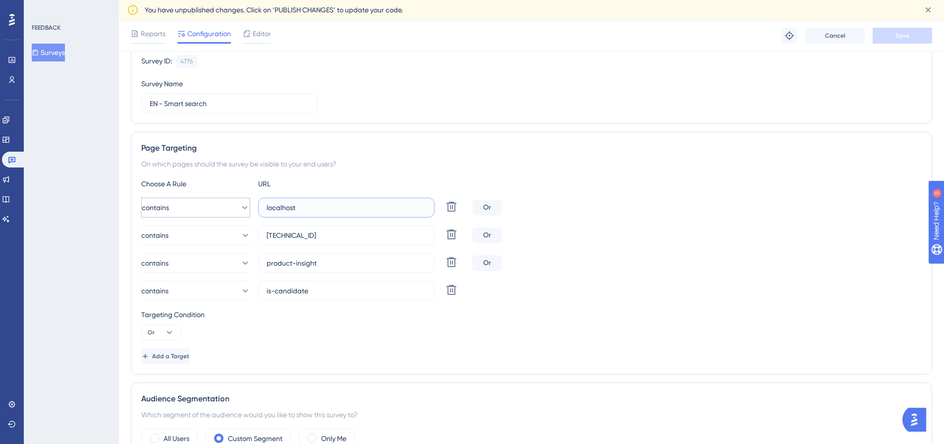
drag, startPoint x: 302, startPoint y: 204, endPoint x: 206, endPoint y: 198, distance: 96.8
click at [206, 198] on div "contains localhost Delete" at bounding box center [304, 208] width 327 height 20
drag, startPoint x: 347, startPoint y: 266, endPoint x: 246, endPoint y: 253, distance: 101.4
click at [246, 253] on div "contains product-insight Delete" at bounding box center [304, 263] width 327 height 20
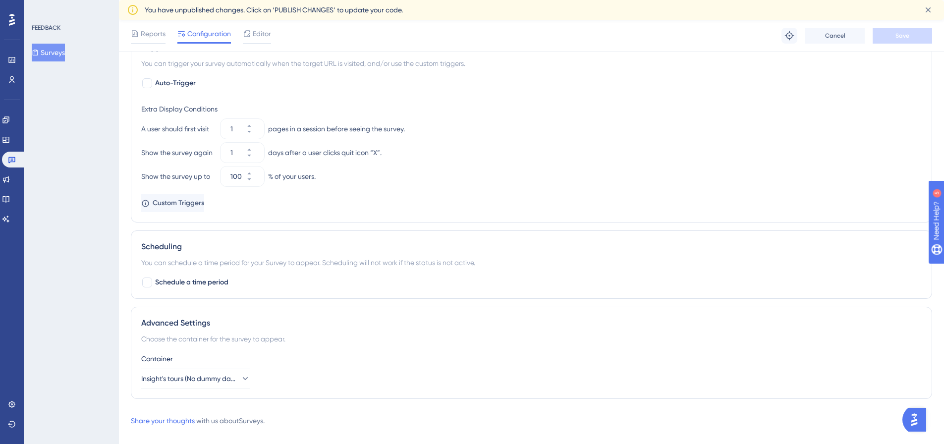
scroll to position [603, 0]
